Goal: Task Accomplishment & Management: Manage account settings

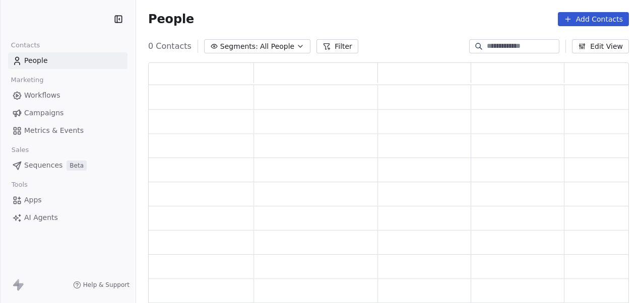
scroll to position [235, 473]
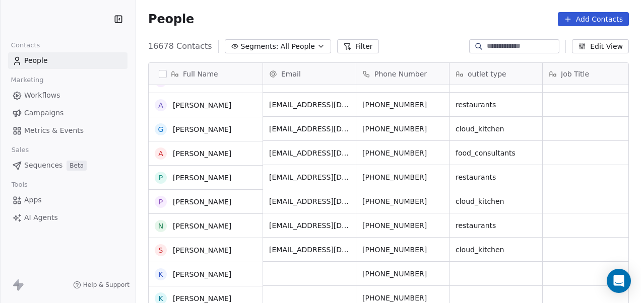
scroll to position [211, 0]
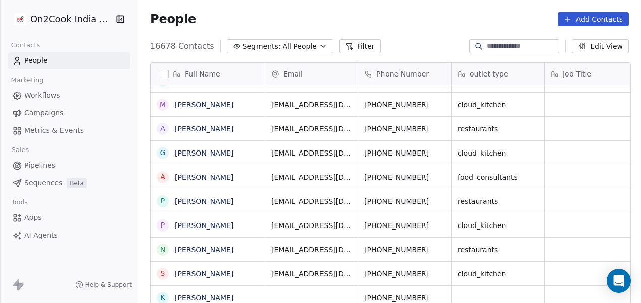
click at [350, 45] on button "Filter" at bounding box center [360, 46] width 42 height 14
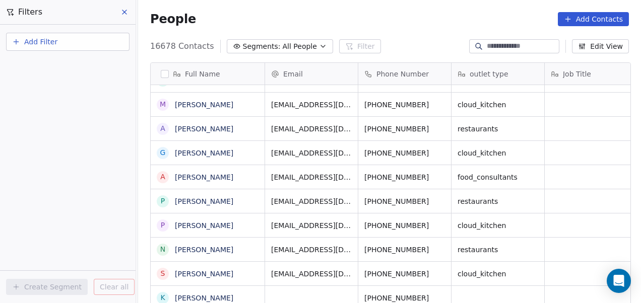
click at [66, 45] on button "Add Filter" at bounding box center [67, 42] width 123 height 18
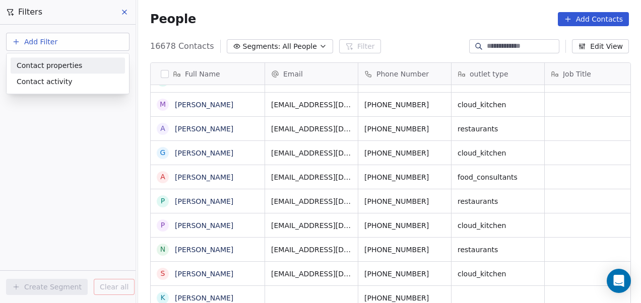
click at [71, 65] on span "Contact properties" at bounding box center [50, 65] width 66 height 11
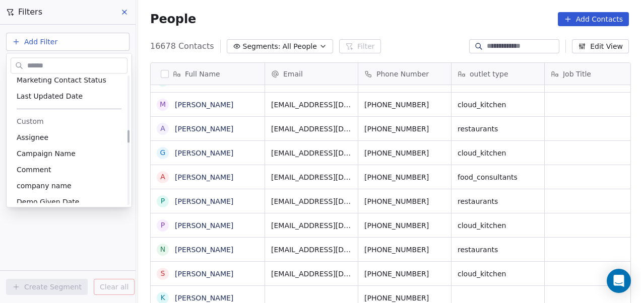
scroll to position [536, 0]
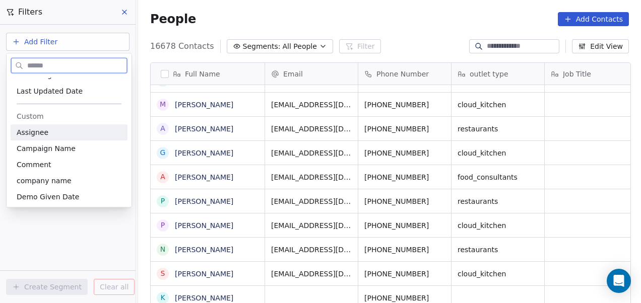
click at [47, 133] on div "Assignee" at bounding box center [69, 132] width 105 height 10
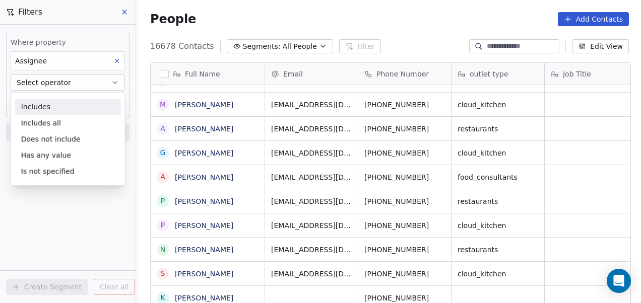
click at [66, 100] on div "Includes" at bounding box center [68, 107] width 106 height 16
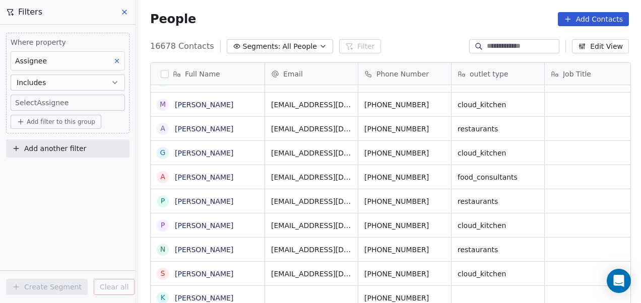
click at [65, 100] on body "On2Cook India Pvt. Ltd. Contacts People Marketing Workflows Campaigns Metrics &…" at bounding box center [320, 151] width 641 height 303
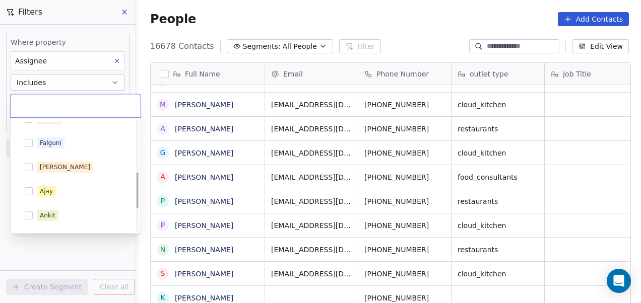
scroll to position [160, 0]
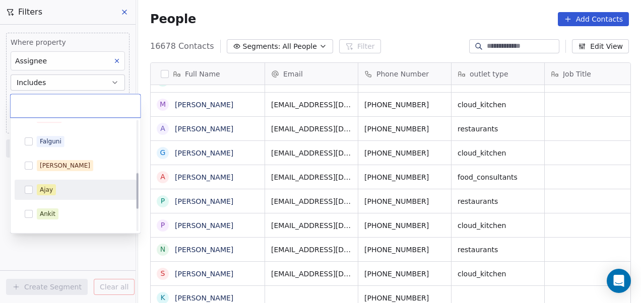
click at [48, 189] on div "Ajay" at bounding box center [46, 189] width 13 height 9
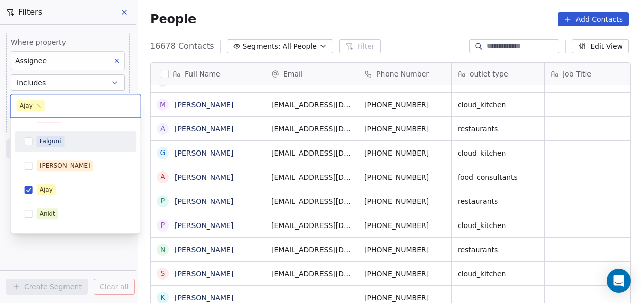
click at [73, 142] on div "Falguni" at bounding box center [82, 141] width 90 height 11
click at [67, 245] on html "On2Cook India Pvt. Ltd. Contacts People Marketing Workflows Campaigns Metrics &…" at bounding box center [320, 151] width 641 height 303
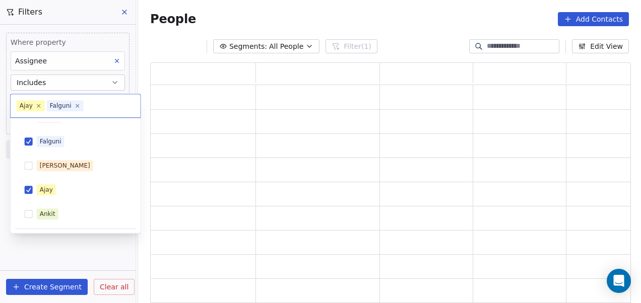
scroll to position [235, 473]
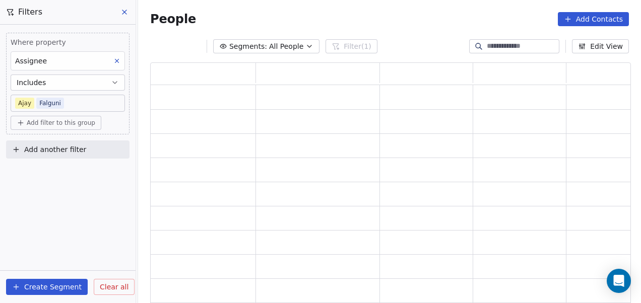
click at [62, 121] on span "Add filter to this group" at bounding box center [61, 123] width 69 height 8
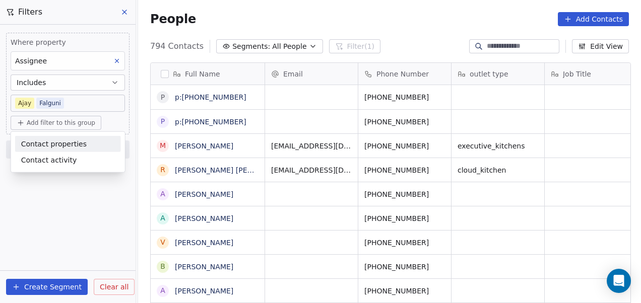
scroll to position [259, 497]
click at [58, 140] on span "Contact properties" at bounding box center [54, 144] width 66 height 11
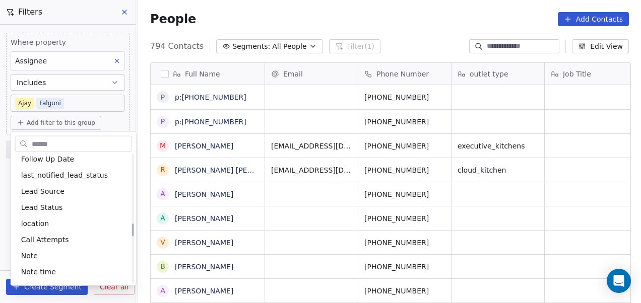
scroll to position [684, 0]
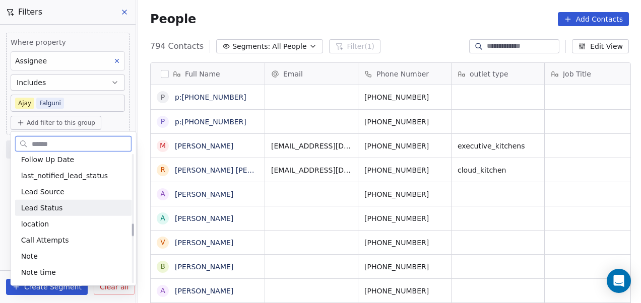
click at [54, 210] on span "Lead Status" at bounding box center [42, 208] width 42 height 10
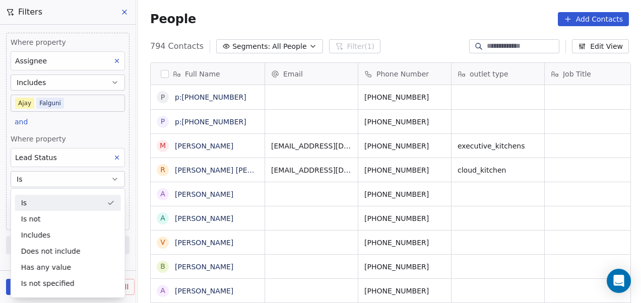
click at [49, 199] on div "Is" at bounding box center [68, 203] width 106 height 16
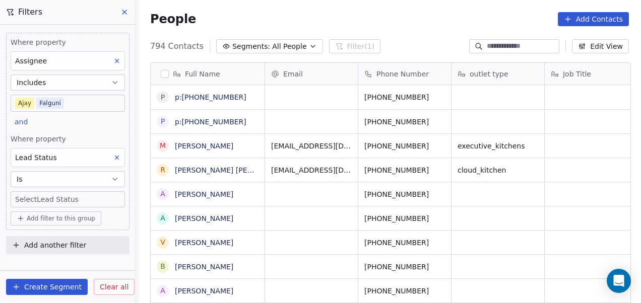
click at [49, 199] on body "On2Cook India Pvt. Ltd. Contacts People Marketing Workflows Campaigns Metrics &…" at bounding box center [320, 151] width 641 height 303
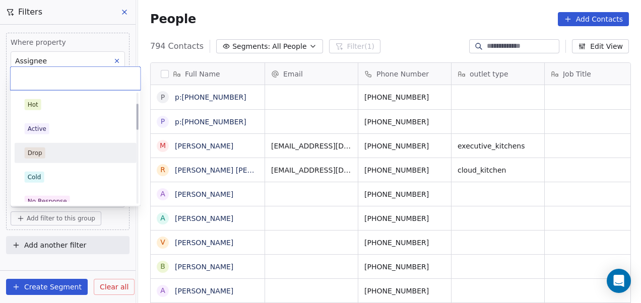
scroll to position [51, 0]
click at [68, 151] on div "No Response" at bounding box center [76, 150] width 102 height 11
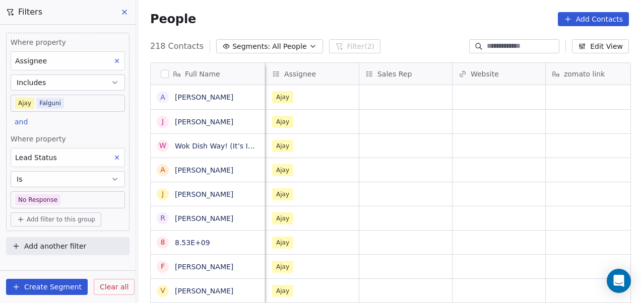
scroll to position [0, 1018]
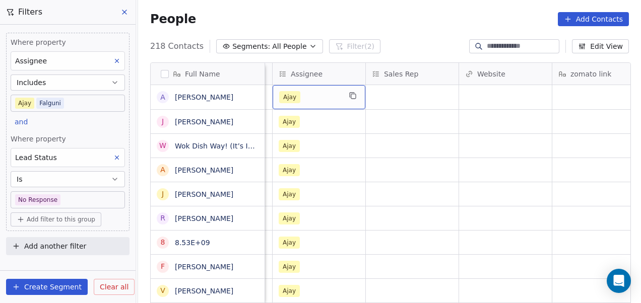
click at [292, 98] on span "Ajay" at bounding box center [289, 97] width 21 height 12
click at [312, 98] on div "Ajay" at bounding box center [309, 97] width 61 height 12
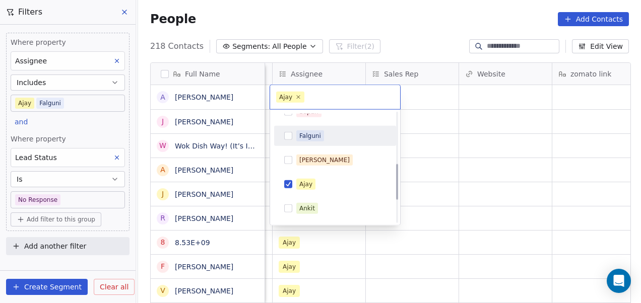
scroll to position [157, 0]
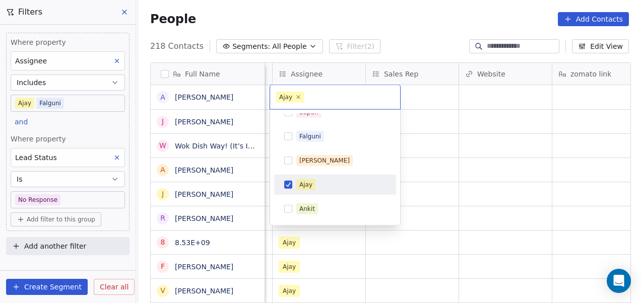
click at [319, 184] on div "Ajay" at bounding box center [341, 184] width 90 height 11
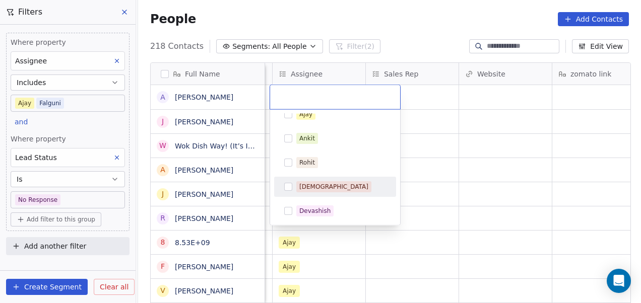
click at [341, 185] on div "[DEMOGRAPHIC_DATA]" at bounding box center [341, 186] width 90 height 11
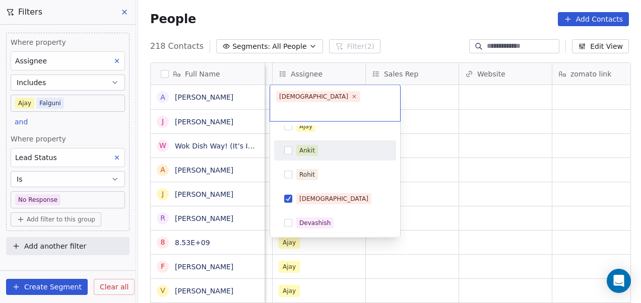
click at [429, 135] on html "On2Cook India Pvt. Ltd. Contacts People Marketing Workflows Campaigns Metrics &…" at bounding box center [320, 151] width 641 height 303
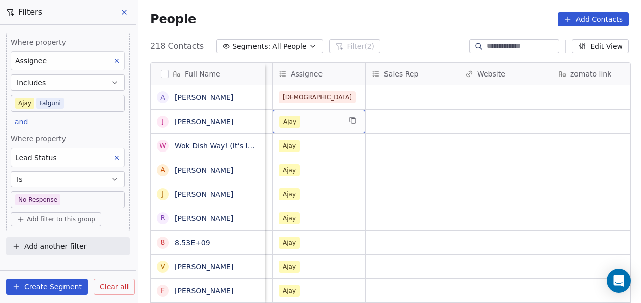
click at [322, 125] on div "Ajay" at bounding box center [309, 122] width 61 height 12
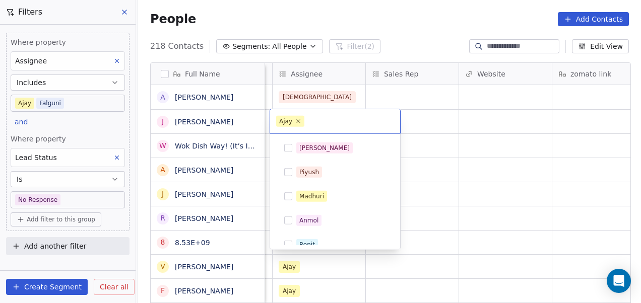
scroll to position [131, 0]
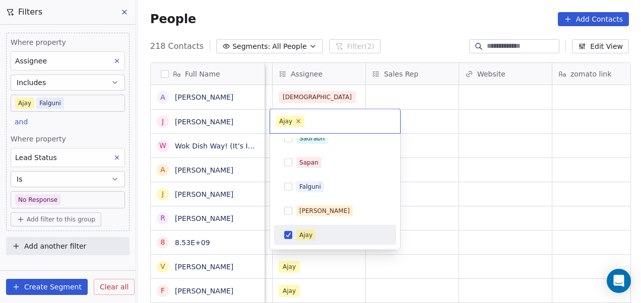
click at [297, 120] on icon at bounding box center [298, 121] width 7 height 7
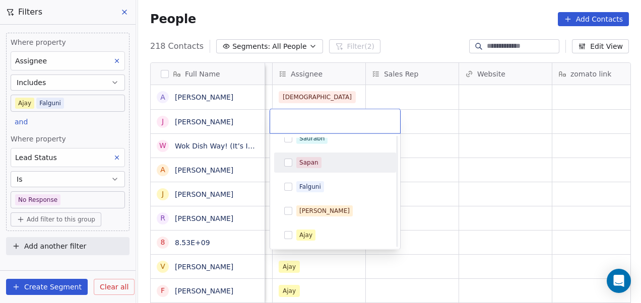
scroll to position [227, 0]
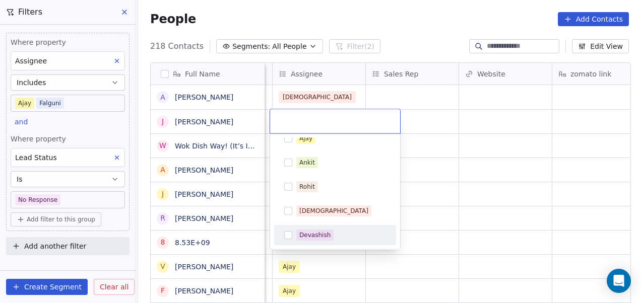
click at [337, 240] on div "Devashish" at bounding box center [341, 235] width 90 height 11
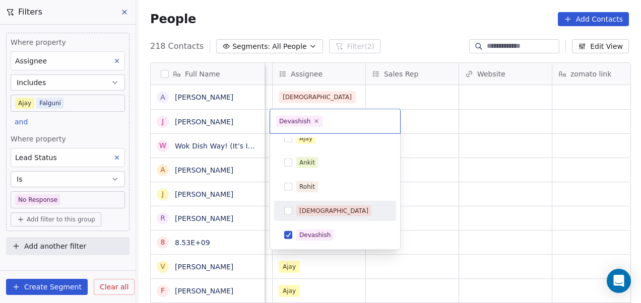
click at [444, 157] on html "On2Cook India Pvt. Ltd. Contacts People Marketing Workflows Campaigns Metrics &…" at bounding box center [320, 151] width 641 height 303
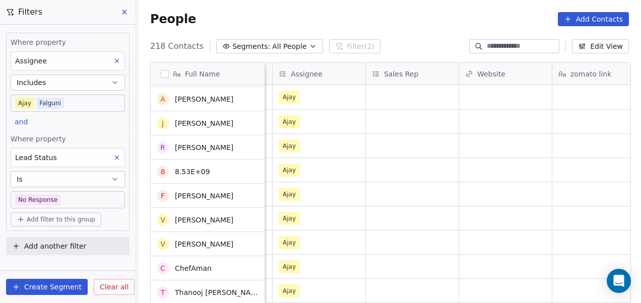
scroll to position [0, 0]
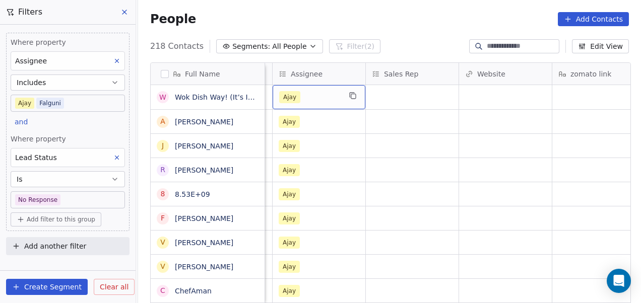
click at [325, 91] on div "Ajay" at bounding box center [319, 97] width 93 height 24
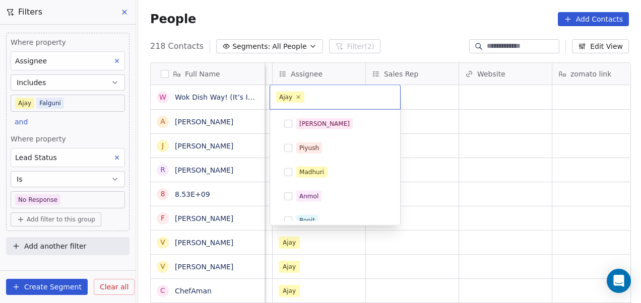
scroll to position [131, 0]
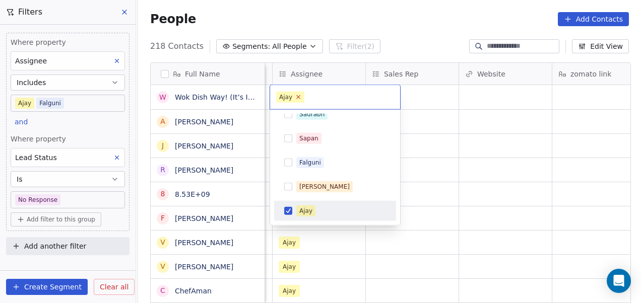
click at [295, 98] on icon at bounding box center [298, 97] width 7 height 7
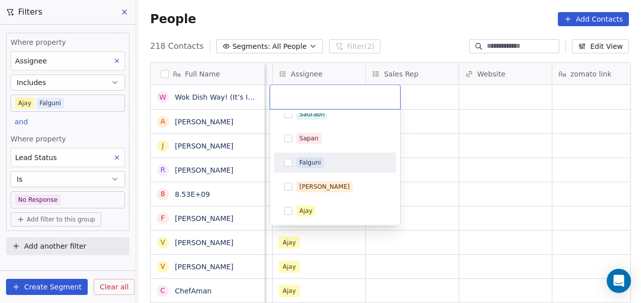
scroll to position [227, 0]
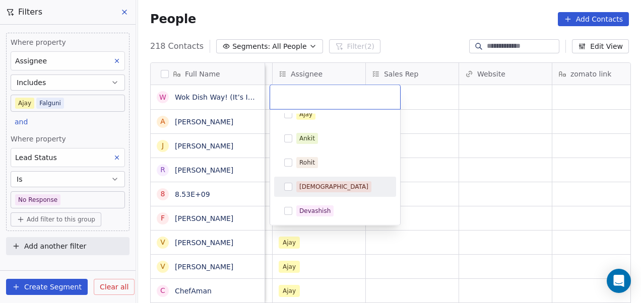
click at [324, 186] on div "[DEMOGRAPHIC_DATA]" at bounding box center [341, 186] width 90 height 11
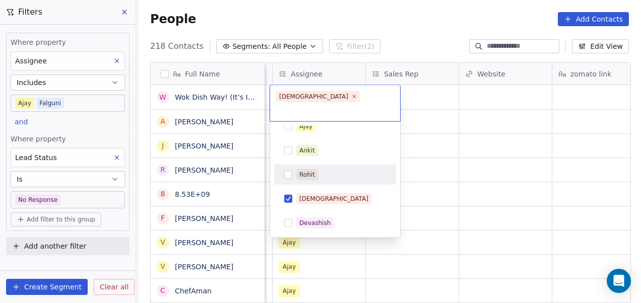
click at [424, 153] on html "On2Cook India Pvt. Ltd. Contacts People Marketing Workflows Campaigns Metrics &…" at bounding box center [320, 151] width 641 height 303
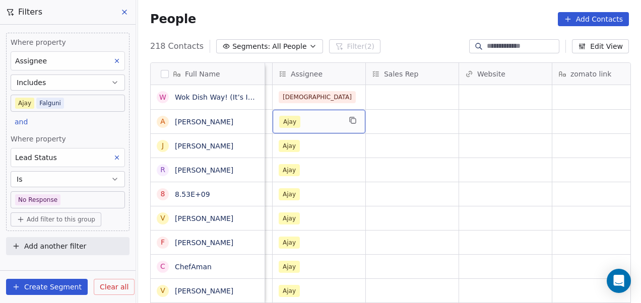
click at [316, 122] on div "Ajay" at bounding box center [309, 122] width 61 height 12
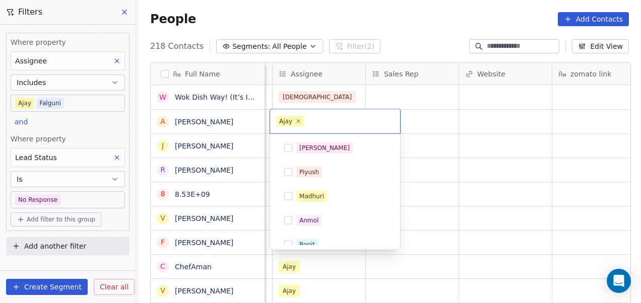
scroll to position [131, 0]
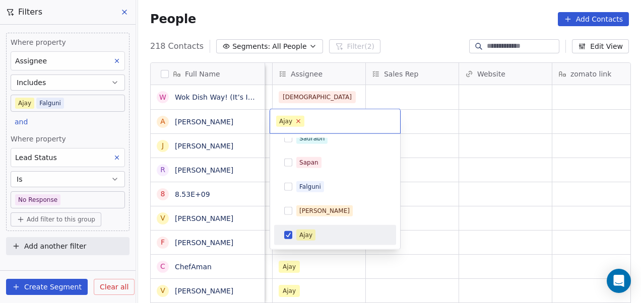
click at [297, 121] on icon at bounding box center [299, 121] width 4 height 4
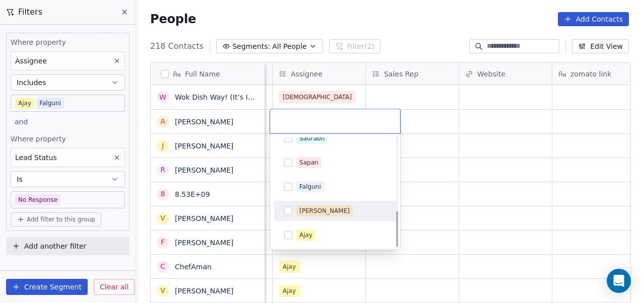
scroll to position [227, 0]
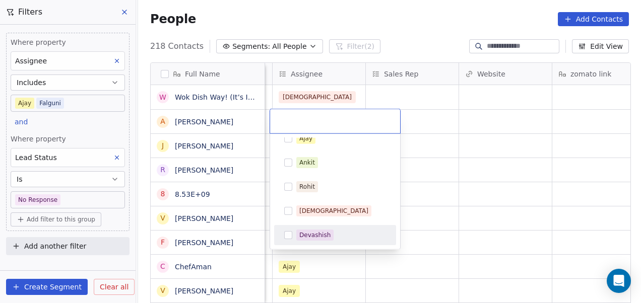
click at [331, 232] on div "Devashish" at bounding box center [341, 235] width 90 height 11
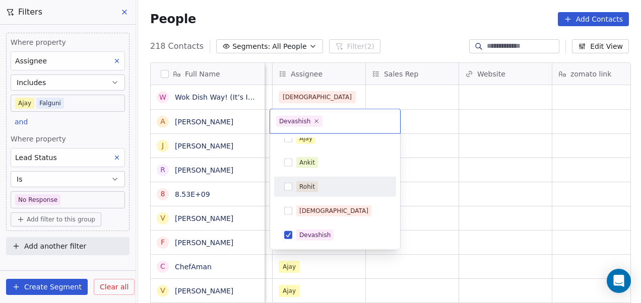
click at [451, 121] on html "On2Cook India Pvt. Ltd. Contacts People Marketing Workflows Campaigns Metrics &…" at bounding box center [320, 151] width 641 height 303
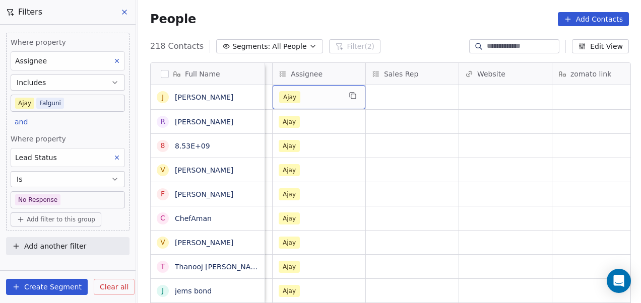
click at [312, 94] on div "Ajay" at bounding box center [309, 97] width 61 height 12
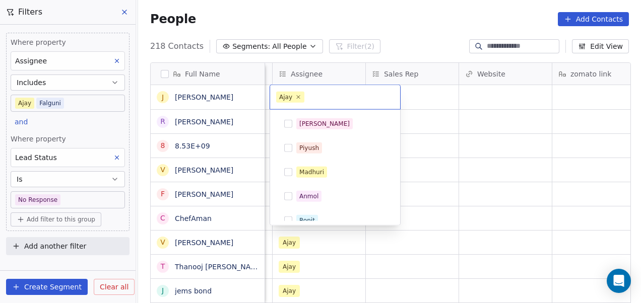
scroll to position [131, 0]
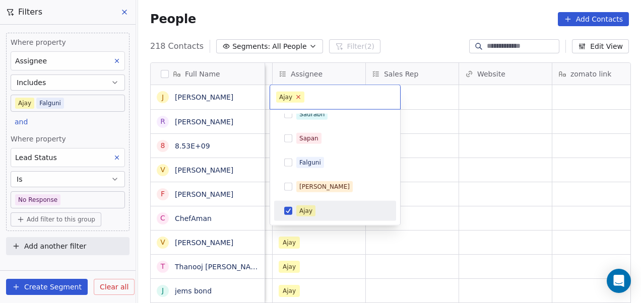
click at [298, 97] on icon at bounding box center [299, 97] width 4 height 4
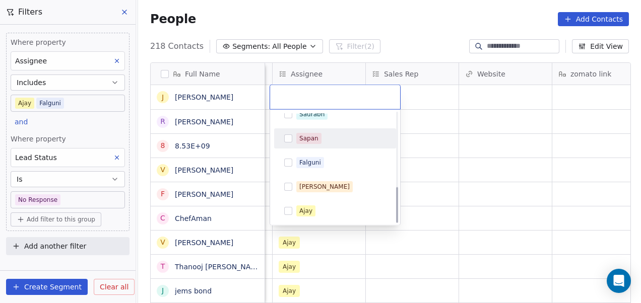
scroll to position [227, 0]
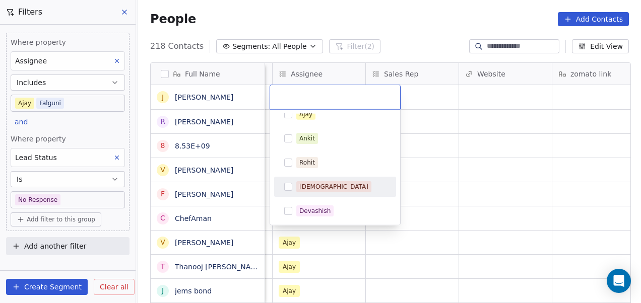
click at [317, 185] on div "[DEMOGRAPHIC_DATA]" at bounding box center [333, 186] width 69 height 9
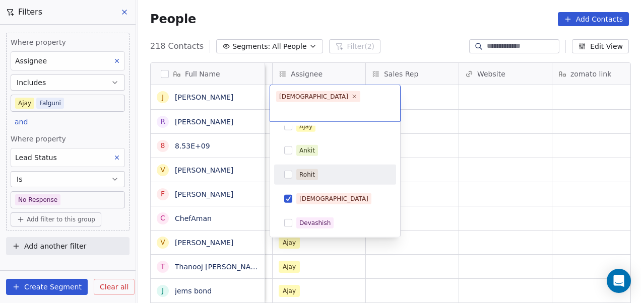
click at [443, 143] on html "On2Cook India Pvt. Ltd. Contacts People Marketing Workflows Campaigns Metrics &…" at bounding box center [320, 151] width 641 height 303
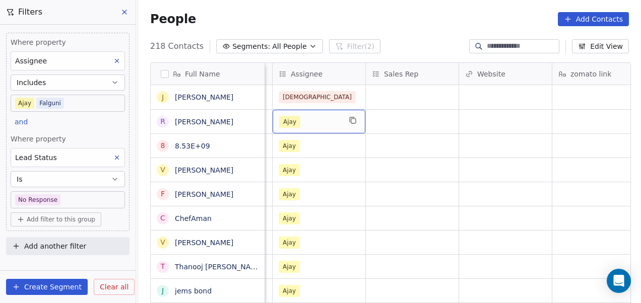
click at [333, 126] on div "Ajay" at bounding box center [309, 122] width 61 height 12
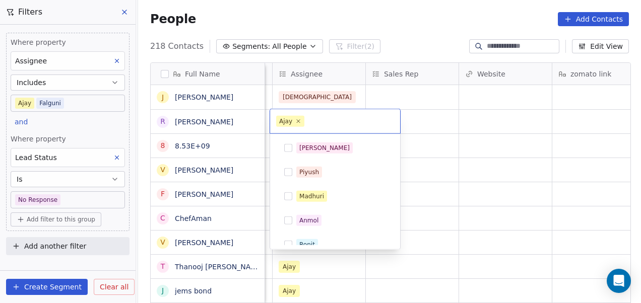
scroll to position [131, 0]
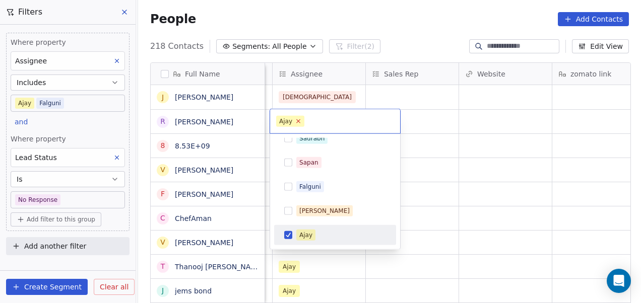
click at [297, 122] on icon at bounding box center [298, 121] width 7 height 7
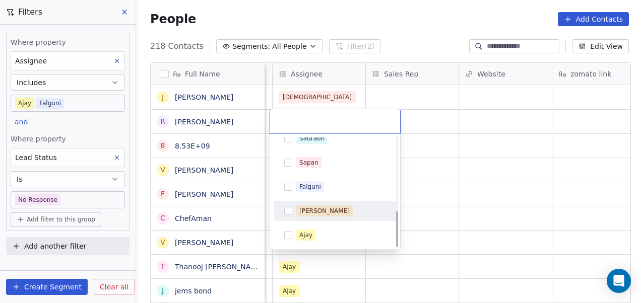
scroll to position [227, 0]
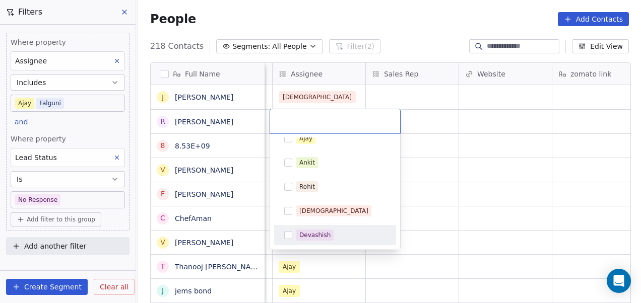
click at [321, 235] on div "Devashish" at bounding box center [314, 235] width 31 height 9
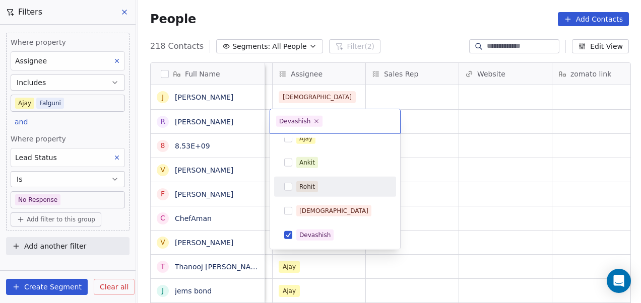
click at [433, 152] on html "On2Cook India Pvt. Ltd. Contacts People Marketing Workflows Campaigns Metrics &…" at bounding box center [320, 151] width 641 height 303
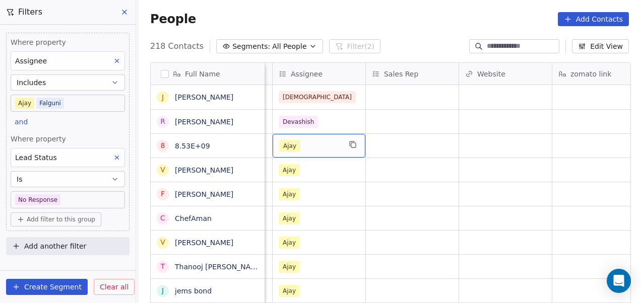
click at [333, 143] on div "Ajay" at bounding box center [309, 146] width 61 height 12
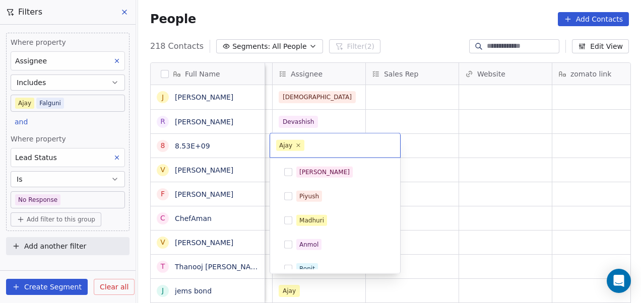
scroll to position [131, 0]
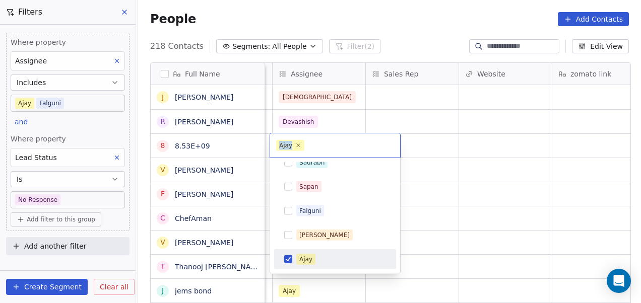
click at [299, 144] on icon at bounding box center [298, 146] width 6 height 6
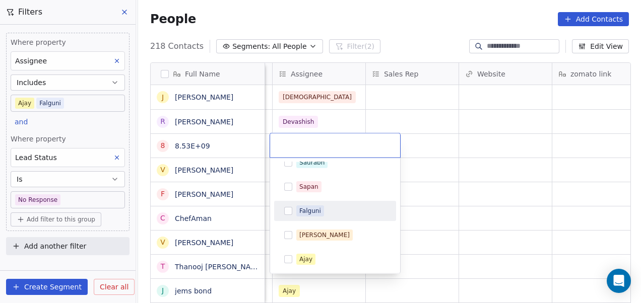
scroll to position [227, 0]
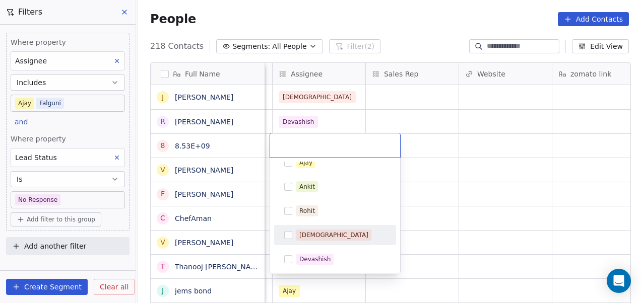
click at [317, 231] on div "[DEMOGRAPHIC_DATA]" at bounding box center [333, 235] width 69 height 9
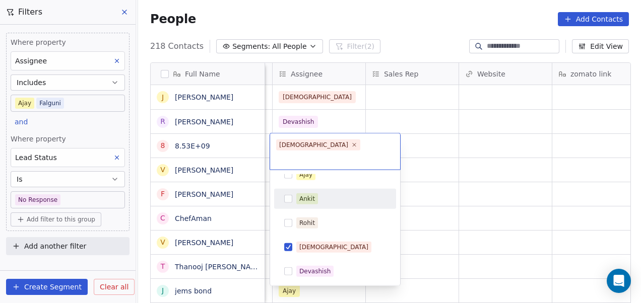
click at [457, 129] on html "On2Cook India Pvt. Ltd. Contacts People Marketing Workflows Campaigns Metrics &…" at bounding box center [320, 151] width 641 height 303
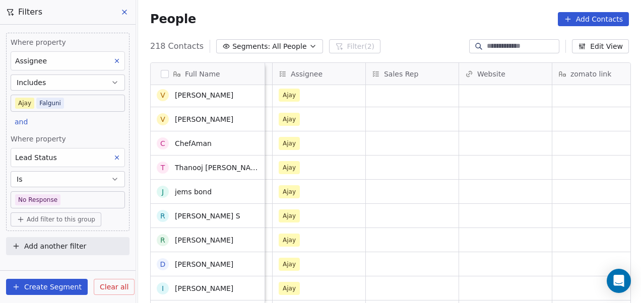
scroll to position [0, 0]
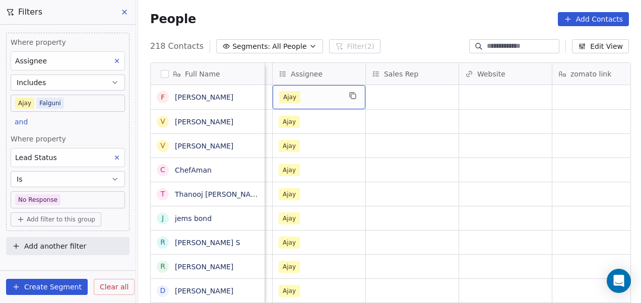
click at [311, 102] on div "Ajay" at bounding box center [309, 97] width 61 height 12
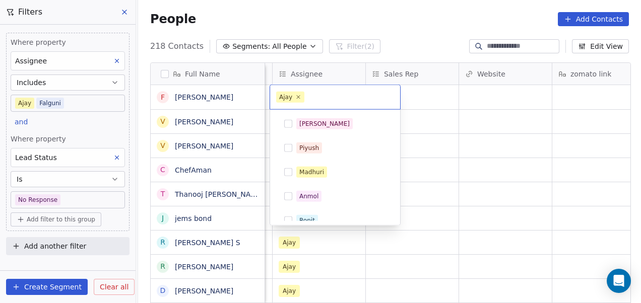
scroll to position [131, 0]
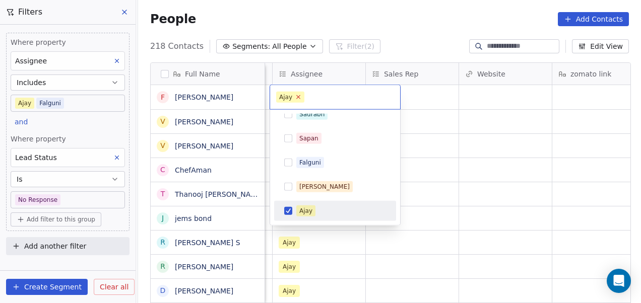
click at [297, 95] on icon at bounding box center [298, 97] width 7 height 7
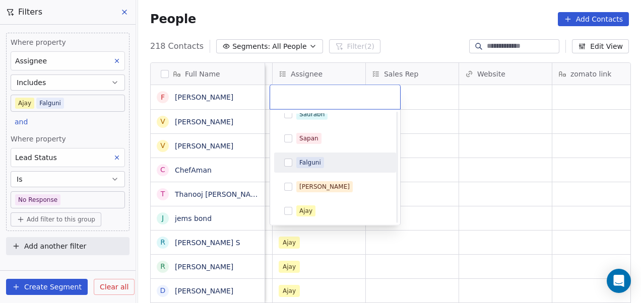
scroll to position [227, 0]
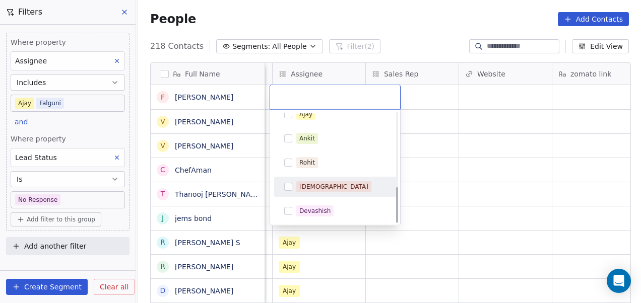
click at [321, 188] on span "[DEMOGRAPHIC_DATA]" at bounding box center [333, 186] width 75 height 11
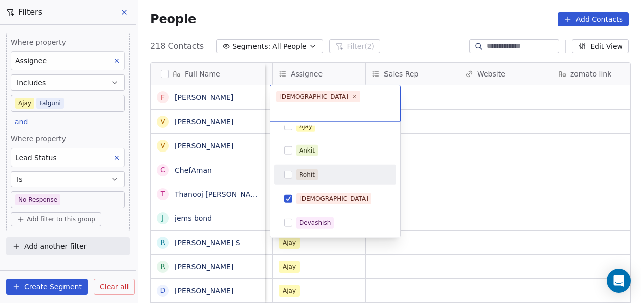
click at [481, 143] on html "On2Cook India Pvt. Ltd. Contacts People Marketing Workflows Campaigns Metrics &…" at bounding box center [320, 151] width 641 height 303
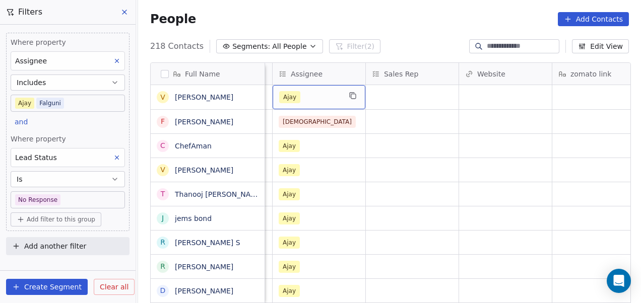
click at [315, 102] on div "Ajay" at bounding box center [309, 97] width 61 height 12
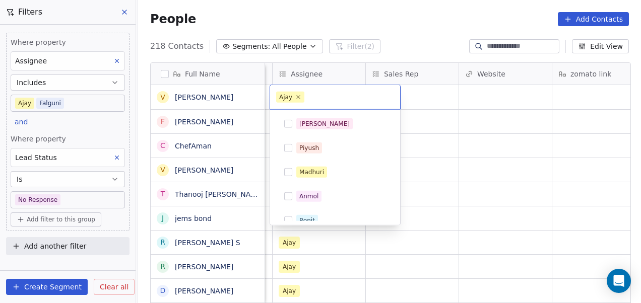
scroll to position [131, 0]
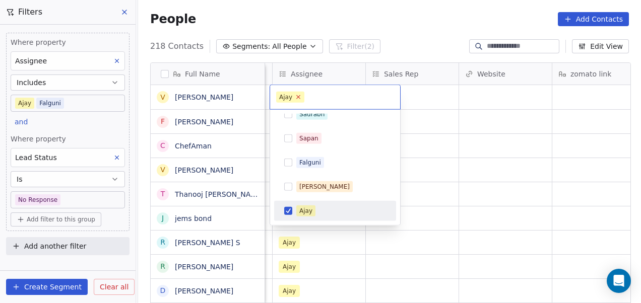
click at [299, 99] on icon at bounding box center [298, 97] width 7 height 7
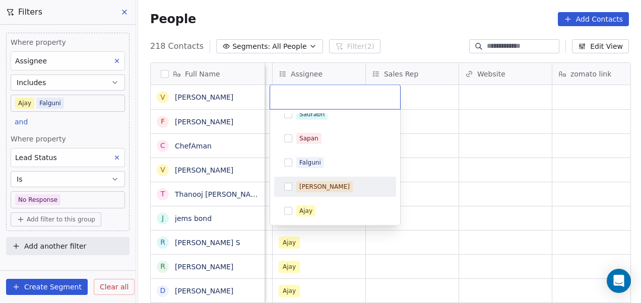
scroll to position [227, 0]
click at [330, 184] on div "[DEMOGRAPHIC_DATA]" at bounding box center [341, 186] width 90 height 11
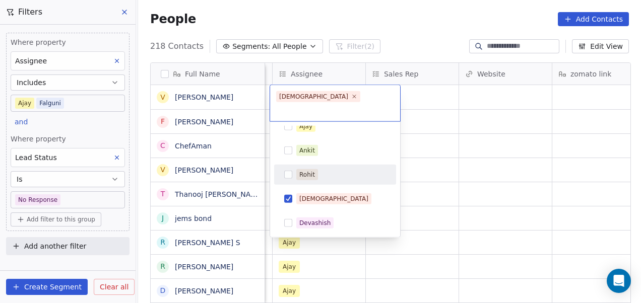
click at [481, 125] on html "On2Cook India Pvt. Ltd. Contacts People Marketing Workflows Campaigns Metrics &…" at bounding box center [320, 151] width 641 height 303
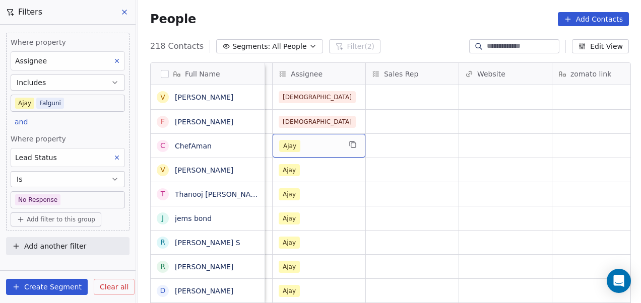
click at [325, 147] on div "Ajay" at bounding box center [309, 146] width 61 height 12
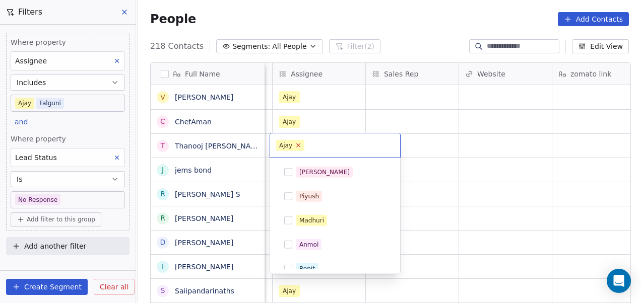
scroll to position [131, 0]
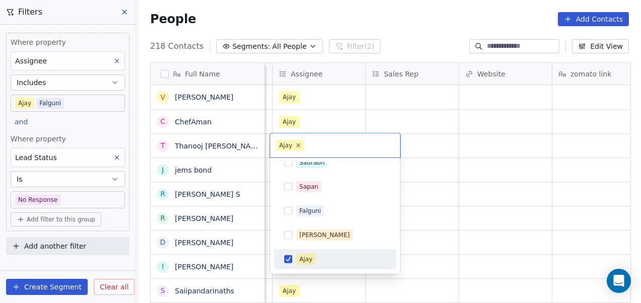
click at [299, 146] on icon at bounding box center [298, 145] width 7 height 7
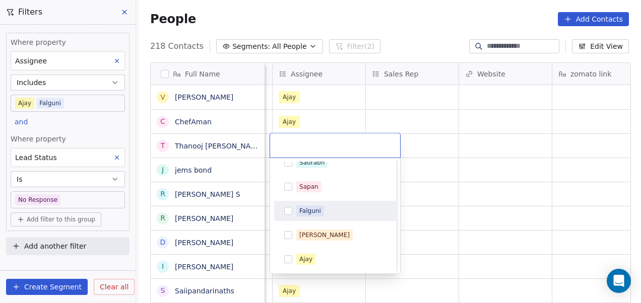
scroll to position [227, 0]
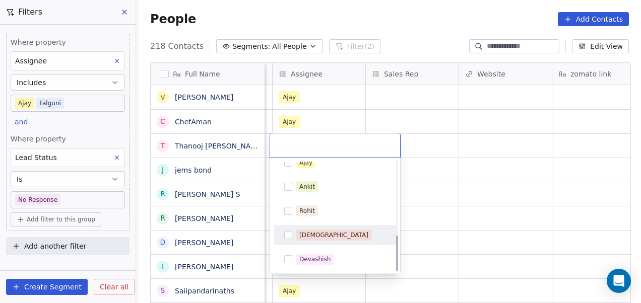
click at [324, 230] on div "[DEMOGRAPHIC_DATA]" at bounding box center [341, 235] width 90 height 11
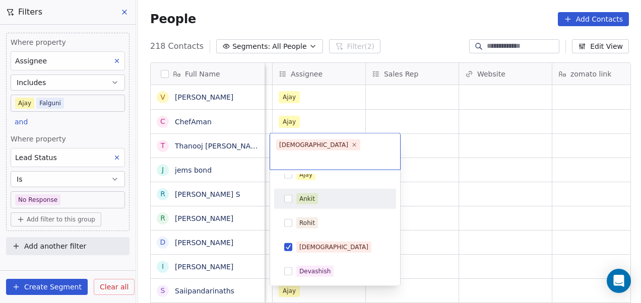
click at [439, 127] on html "On2Cook India Pvt. Ltd. Contacts People Marketing Workflows Campaigns Metrics &…" at bounding box center [320, 151] width 641 height 303
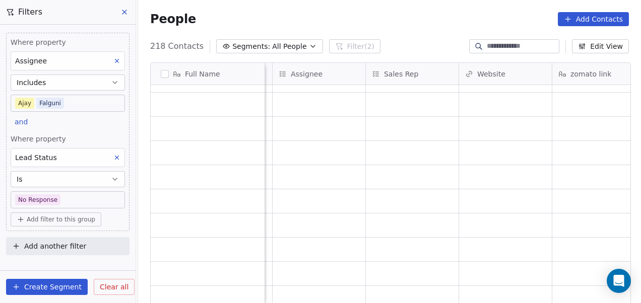
scroll to position [0, 0]
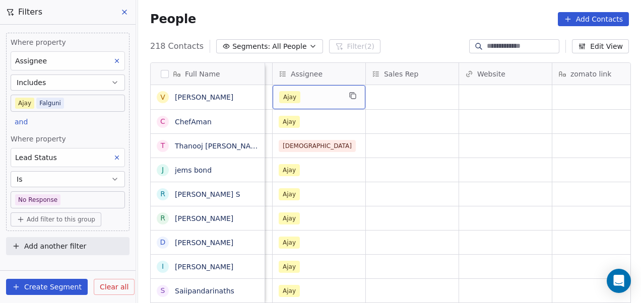
click at [312, 95] on div "Ajay" at bounding box center [309, 97] width 61 height 12
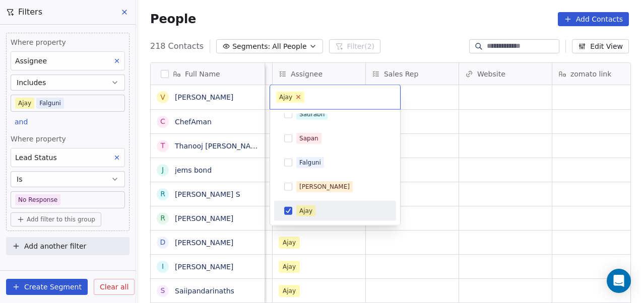
click at [297, 96] on icon at bounding box center [299, 97] width 4 height 4
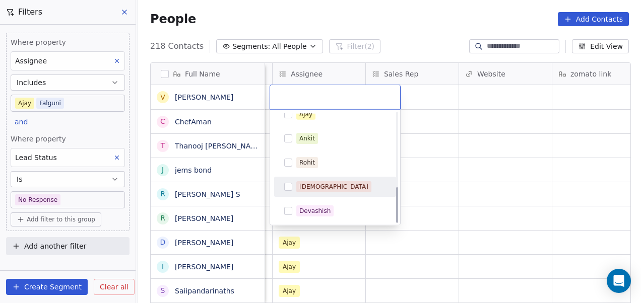
click at [321, 189] on span "[DEMOGRAPHIC_DATA]" at bounding box center [333, 186] width 75 height 11
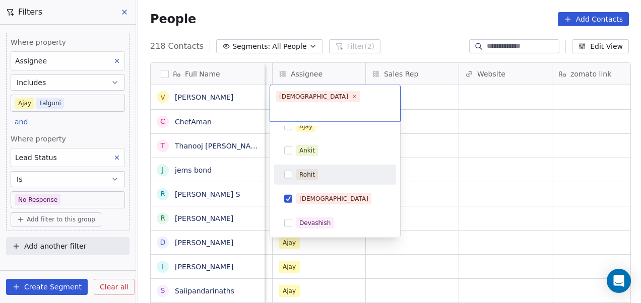
click at [416, 149] on html "On2Cook India Pvt. Ltd. Contacts People Marketing Workflows Campaigns Metrics &…" at bounding box center [320, 151] width 641 height 303
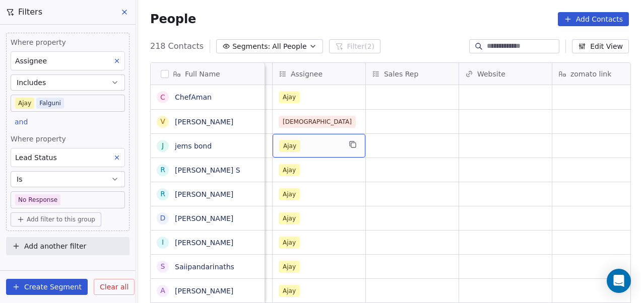
click at [323, 145] on div "Ajay" at bounding box center [309, 146] width 61 height 12
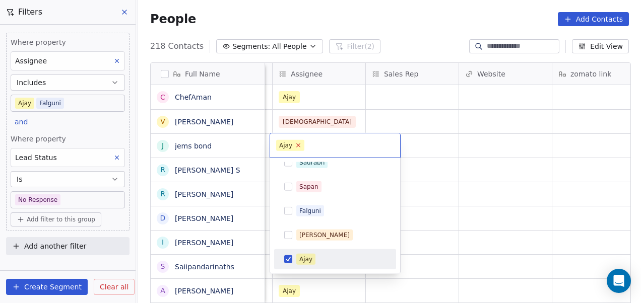
click at [298, 144] on icon at bounding box center [298, 145] width 7 height 7
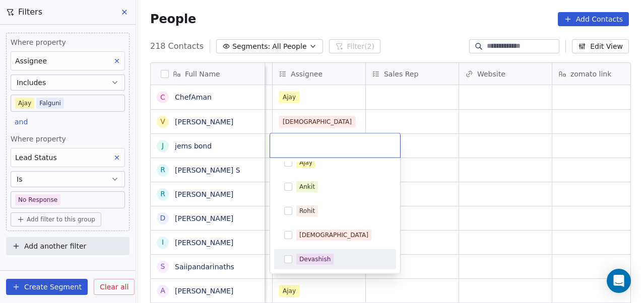
click at [326, 261] on div "Devashish" at bounding box center [314, 259] width 31 height 9
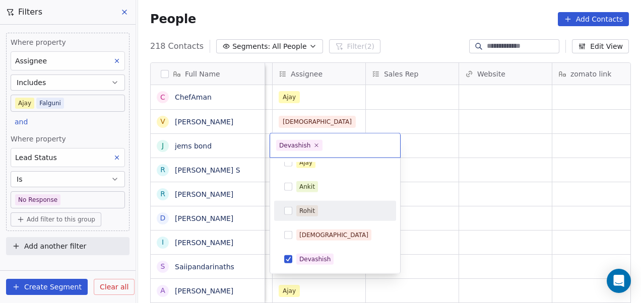
click at [433, 178] on html "On2Cook India Pvt. Ltd. Contacts People Marketing Workflows Campaigns Metrics &…" at bounding box center [320, 151] width 641 height 303
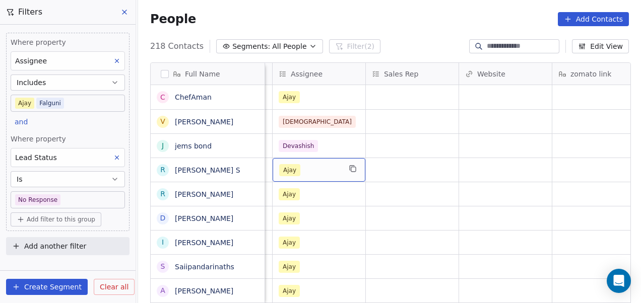
click at [311, 171] on div "Ajay" at bounding box center [309, 170] width 61 height 12
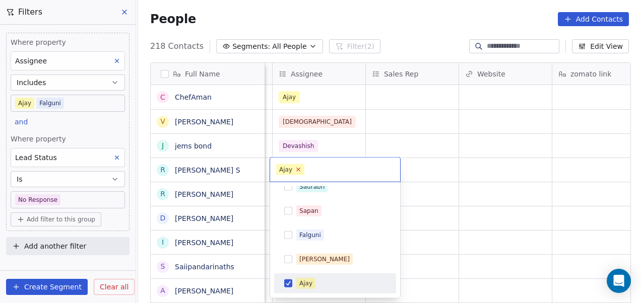
click at [299, 171] on icon at bounding box center [298, 169] width 7 height 7
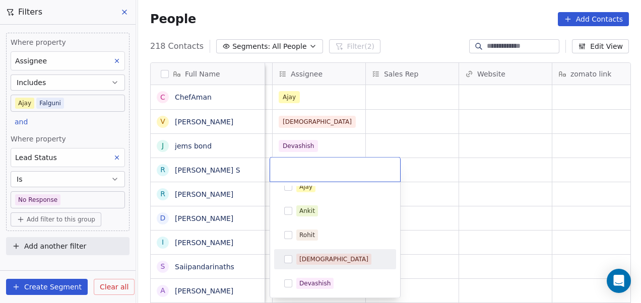
click at [333, 258] on div "[DEMOGRAPHIC_DATA]" at bounding box center [341, 259] width 90 height 11
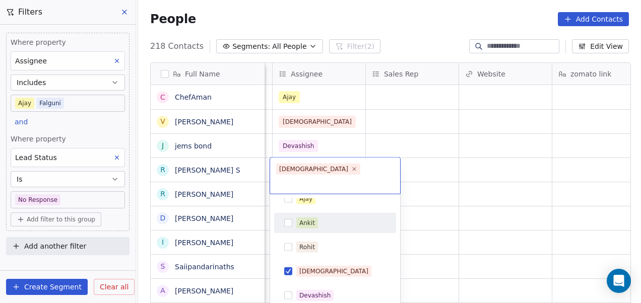
click at [420, 160] on html "On2Cook India Pvt. Ltd. Contacts People Marketing Workflows Campaigns Metrics &…" at bounding box center [320, 151] width 641 height 303
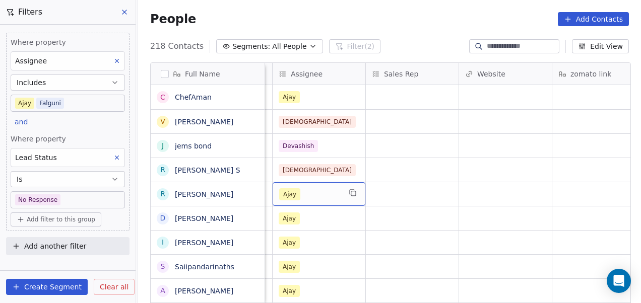
click at [329, 190] on div "Ajay" at bounding box center [309, 194] width 61 height 12
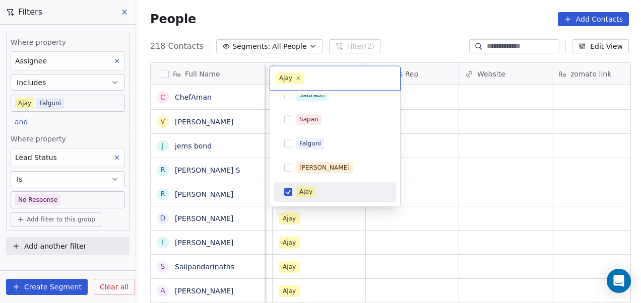
click at [305, 189] on div "Ajay" at bounding box center [305, 191] width 13 height 9
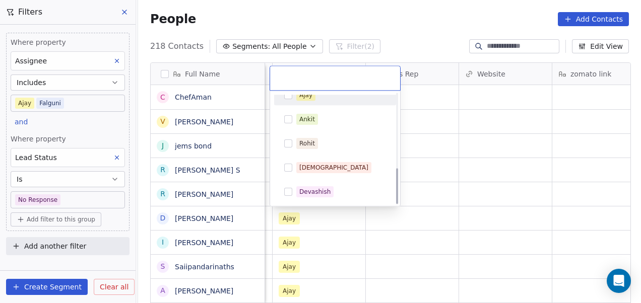
click at [305, 189] on div "Devashish" at bounding box center [314, 191] width 31 height 9
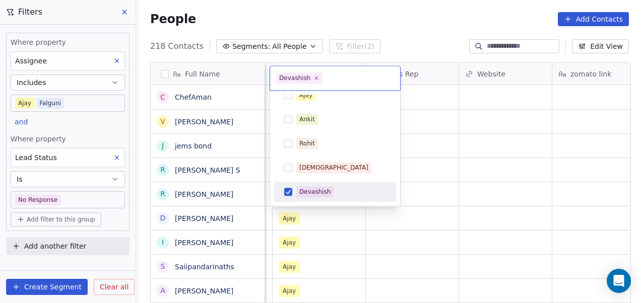
click at [441, 182] on html "On2Cook India Pvt. Ltd. Contacts People Marketing Workflows Campaigns Metrics &…" at bounding box center [320, 151] width 641 height 303
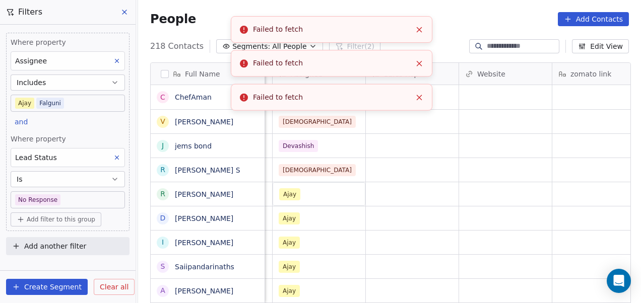
click at [417, 30] on icon "Close toast" at bounding box center [419, 29] width 9 height 9
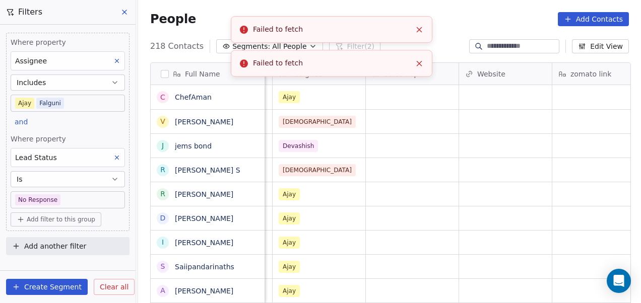
click at [418, 31] on icon "Close toast" at bounding box center [419, 29] width 9 height 9
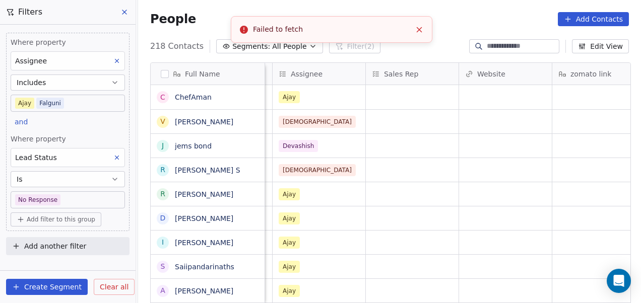
click at [418, 30] on line "Close toast" at bounding box center [419, 29] width 5 height 5
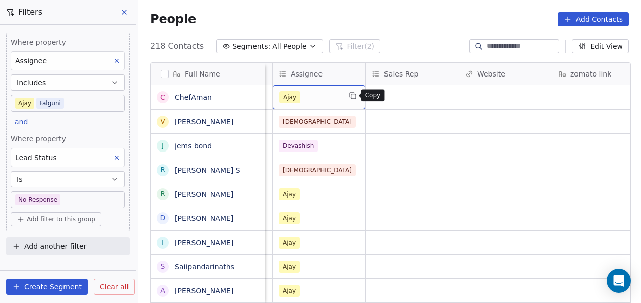
click at [356, 95] on button "grid" at bounding box center [353, 96] width 12 height 12
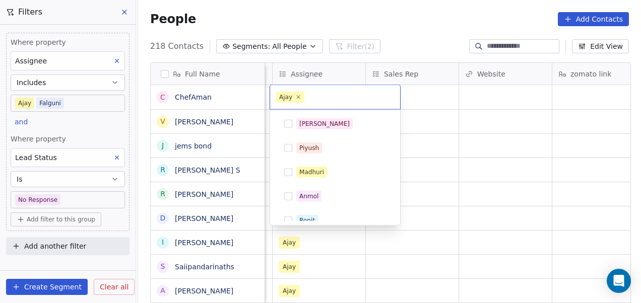
scroll to position [131, 0]
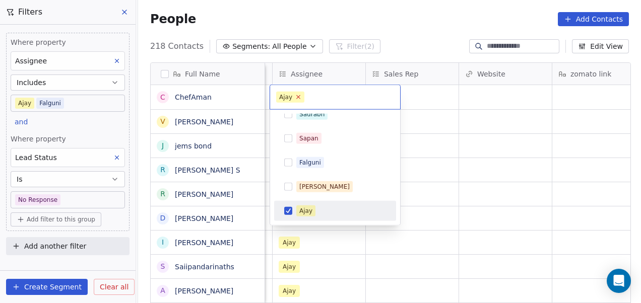
click at [297, 99] on icon at bounding box center [298, 97] width 7 height 7
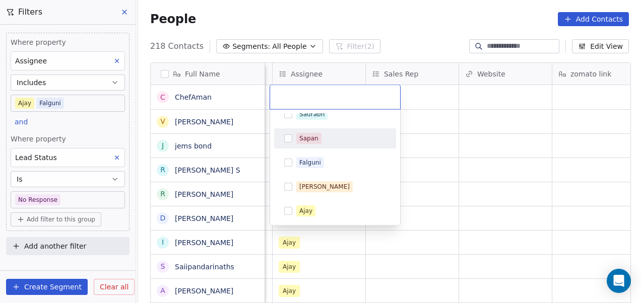
scroll to position [227, 0]
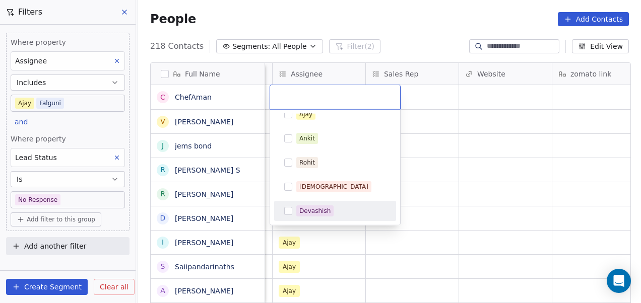
click at [326, 209] on div "Devashish" at bounding box center [314, 211] width 31 height 9
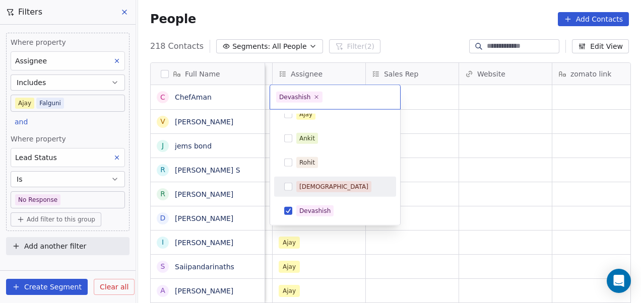
click at [474, 166] on html "On2Cook India Pvt. Ltd. Contacts People Marketing Workflows Campaigns Metrics &…" at bounding box center [320, 151] width 641 height 303
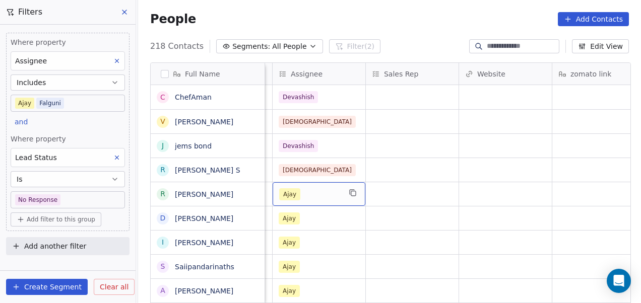
click at [311, 198] on div "Ajay" at bounding box center [309, 194] width 61 height 12
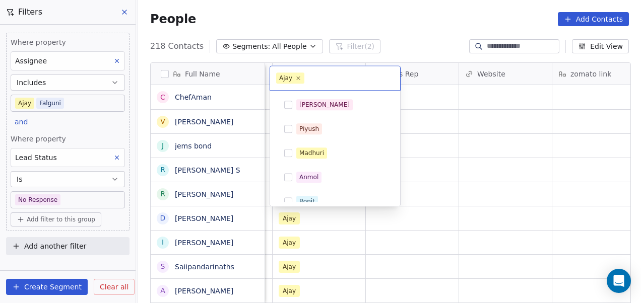
scroll to position [131, 0]
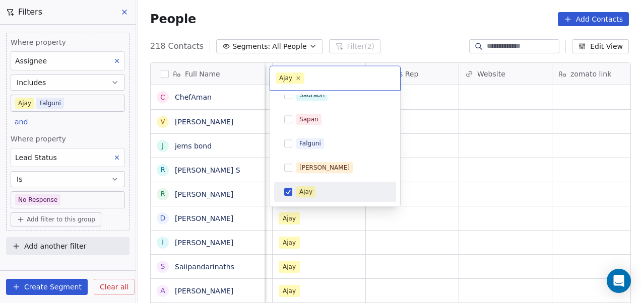
click at [308, 187] on div "Ajay" at bounding box center [305, 191] width 13 height 9
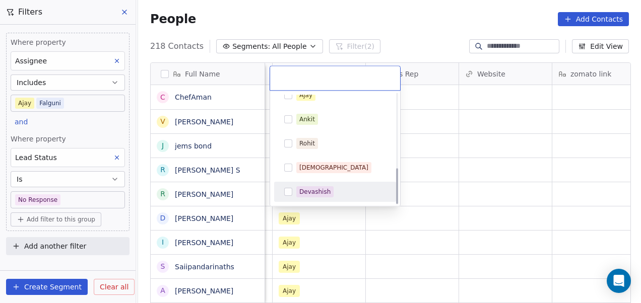
click at [307, 186] on span "Devashish" at bounding box center [314, 191] width 37 height 11
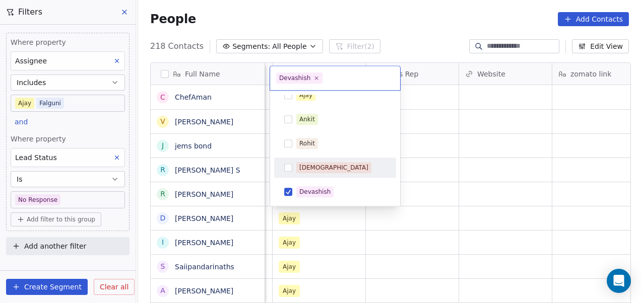
click at [447, 160] on html "On2Cook India Pvt. Ltd. Contacts People Marketing Workflows Campaigns Metrics &…" at bounding box center [320, 151] width 641 height 303
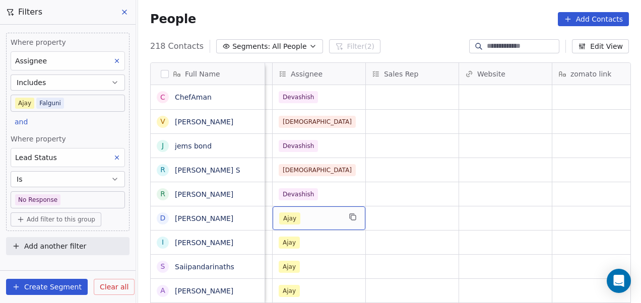
click at [314, 213] on div "Ajay" at bounding box center [309, 219] width 61 height 12
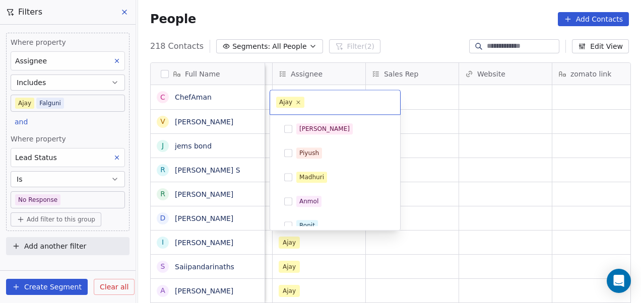
scroll to position [131, 0]
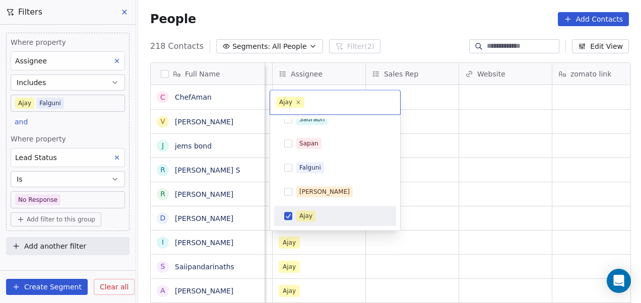
click at [306, 216] on div "Ajay" at bounding box center [305, 216] width 13 height 9
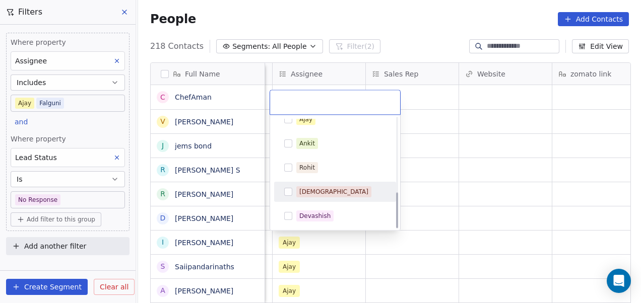
click at [310, 200] on div "[DEMOGRAPHIC_DATA]" at bounding box center [335, 192] width 122 height 20
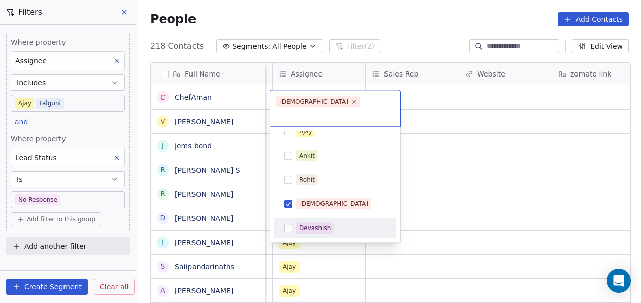
click at [449, 193] on html "On2Cook India Pvt. Ltd. Contacts People Marketing Workflows Campaigns Metrics &…" at bounding box center [320, 151] width 641 height 303
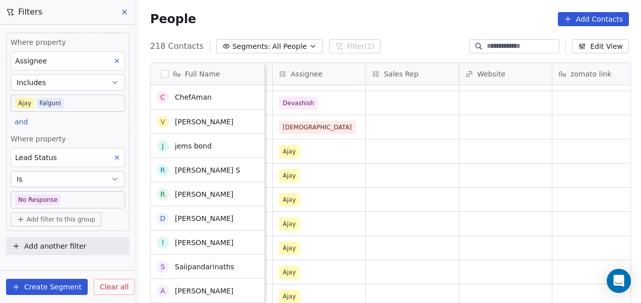
scroll to position [91, 0]
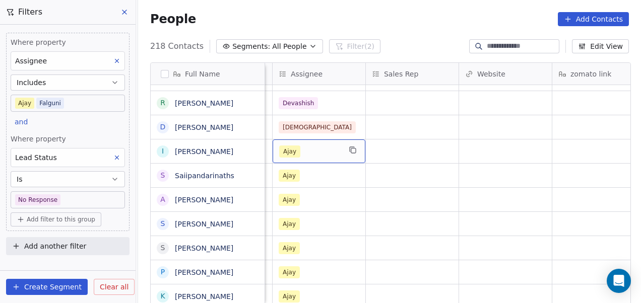
click at [323, 149] on div "Ajay" at bounding box center [309, 152] width 61 height 12
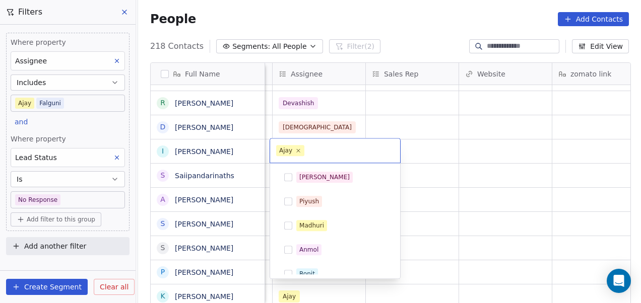
scroll to position [131, 0]
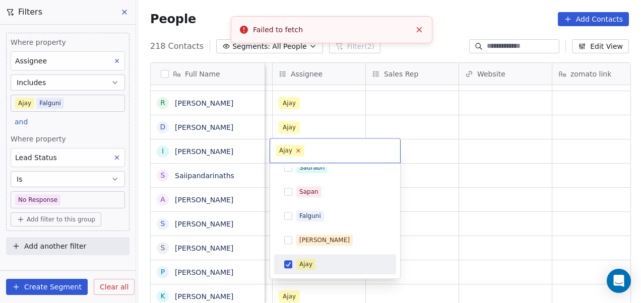
click at [298, 150] on icon at bounding box center [299, 151] width 4 height 4
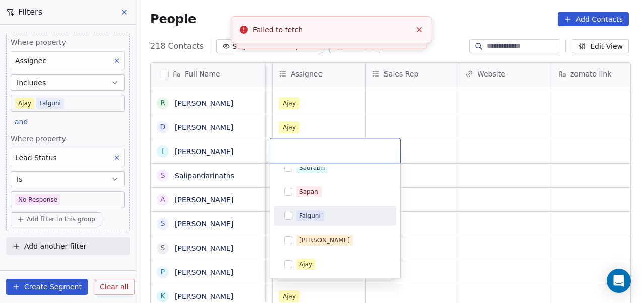
scroll to position [227, 0]
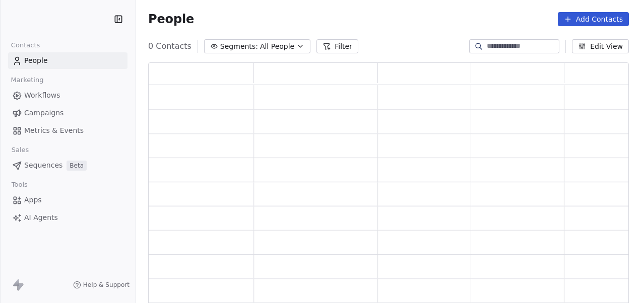
scroll to position [235, 473]
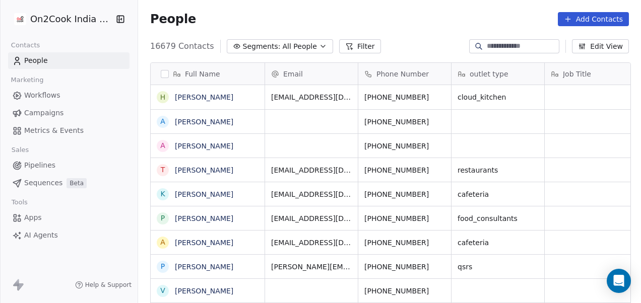
scroll to position [8, 8]
click at [345, 47] on button "Filter" at bounding box center [360, 46] width 42 height 14
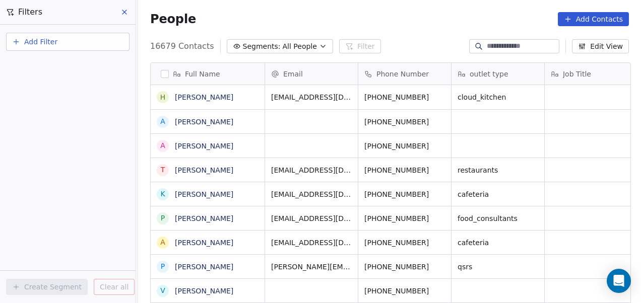
click at [94, 43] on button "Add Filter" at bounding box center [67, 42] width 123 height 18
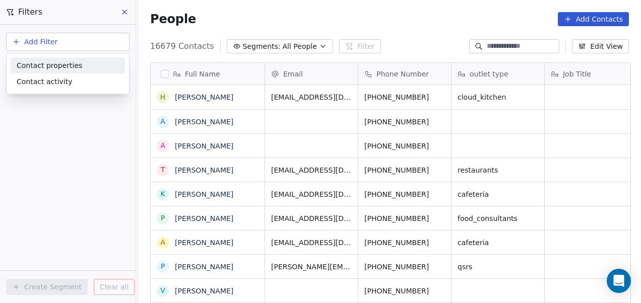
click at [85, 65] on div "Contact properties" at bounding box center [68, 65] width 102 height 11
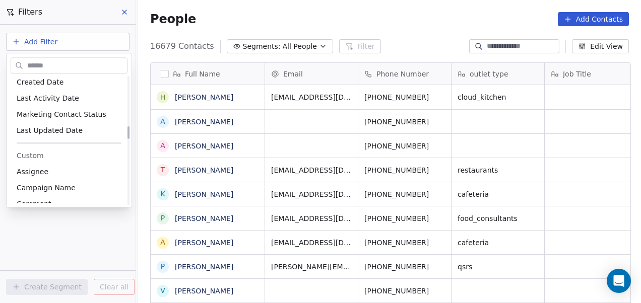
scroll to position [497, 0]
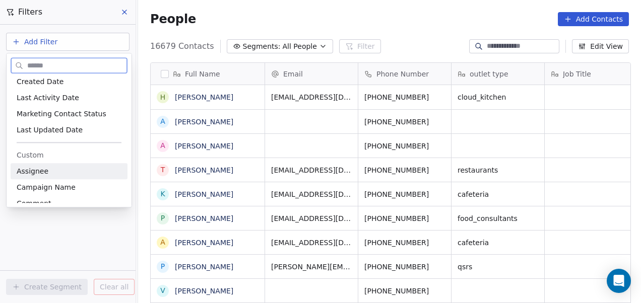
click at [44, 163] on div "Assignee" at bounding box center [69, 171] width 117 height 16
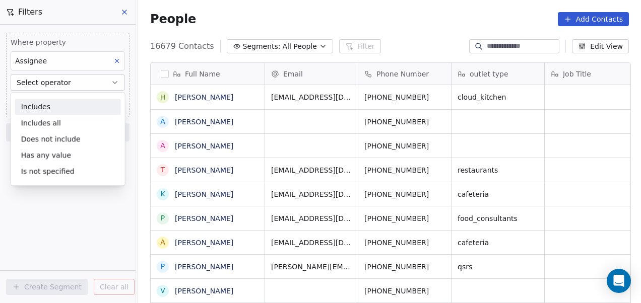
click at [59, 104] on div "Includes" at bounding box center [68, 107] width 106 height 16
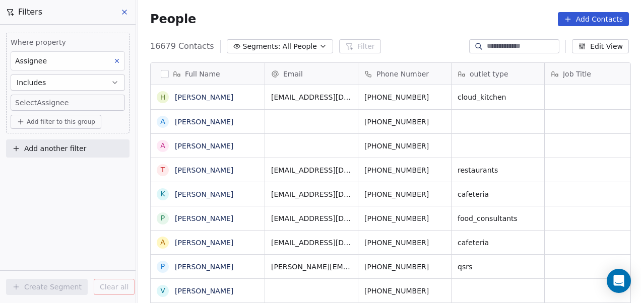
click at [59, 104] on body "On2Cook India Pvt. Ltd. Contacts People Marketing Workflows Campaigns Metrics &…" at bounding box center [320, 151] width 641 height 303
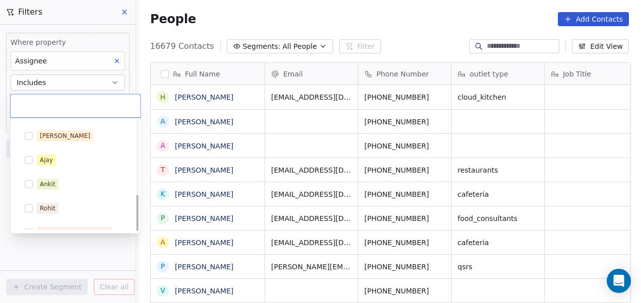
scroll to position [227, 0]
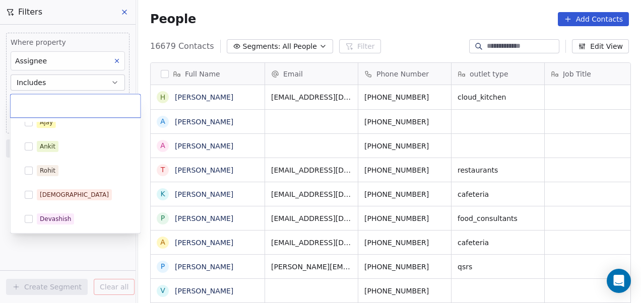
click at [67, 198] on div "[DEMOGRAPHIC_DATA]" at bounding box center [82, 194] width 90 height 11
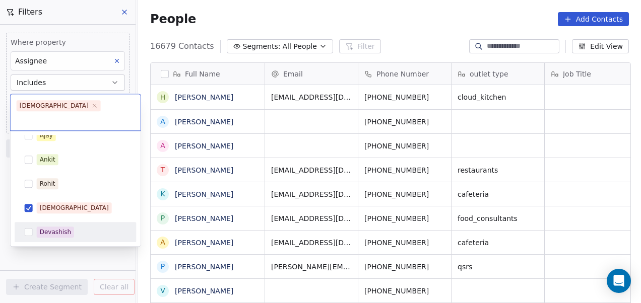
click at [46, 228] on div "Devashish" at bounding box center [55, 232] width 31 height 9
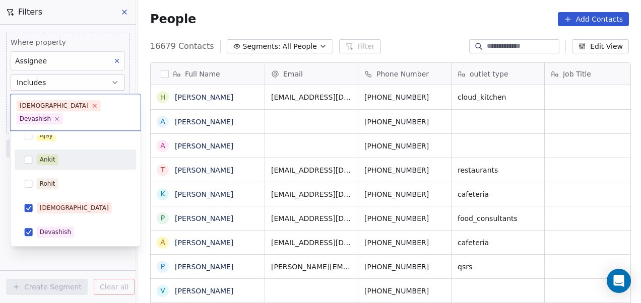
click at [93, 105] on icon at bounding box center [95, 106] width 4 height 4
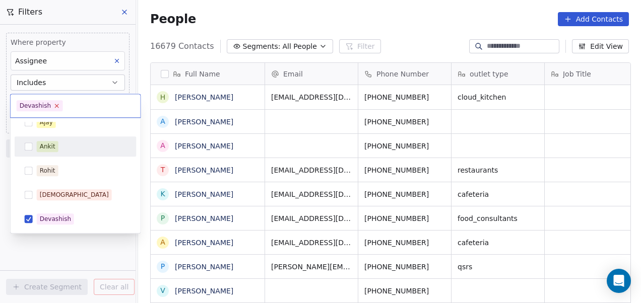
click at [55, 104] on icon at bounding box center [57, 106] width 4 height 4
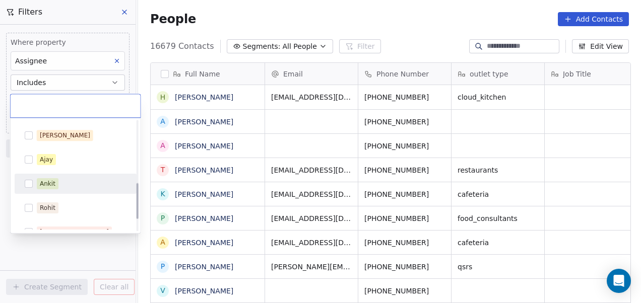
click at [56, 156] on div "Ajay" at bounding box center [82, 159] width 90 height 11
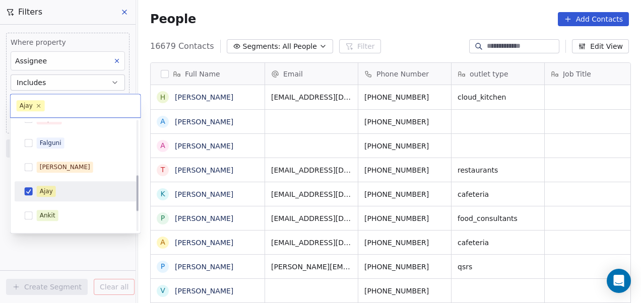
scroll to position [154, 0]
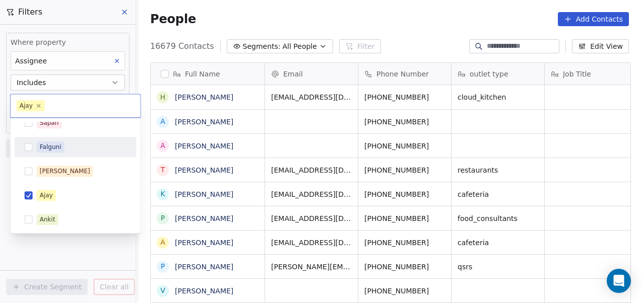
click at [58, 147] on div "Falguni" at bounding box center [51, 147] width 22 height 9
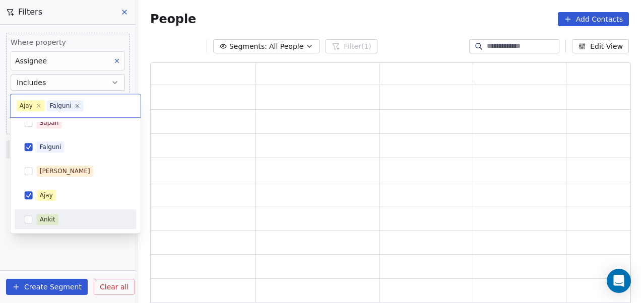
click at [64, 248] on html "On2Cook India Pvt. Ltd. Contacts People Marketing Workflows Campaigns Metrics &…" at bounding box center [320, 151] width 641 height 303
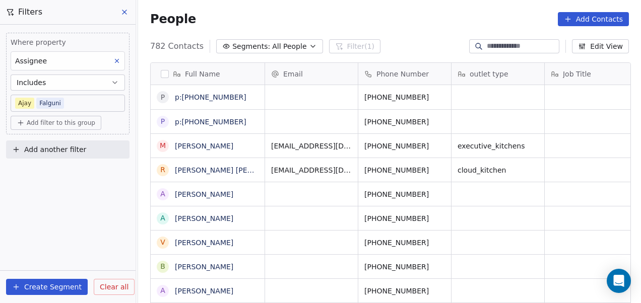
scroll to position [259, 497]
click at [68, 124] on span "Add filter to this group" at bounding box center [61, 123] width 69 height 8
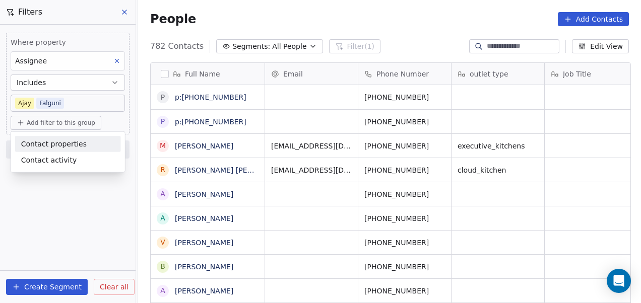
click at [71, 141] on span "Contact properties" at bounding box center [54, 144] width 66 height 11
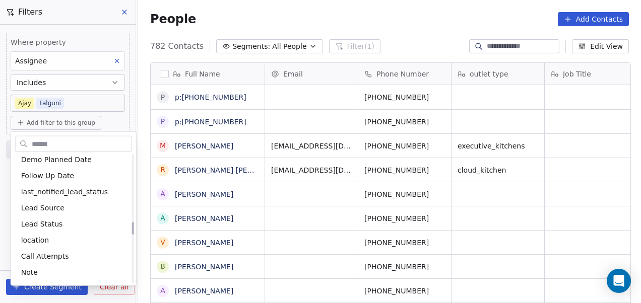
scroll to position [668, 0]
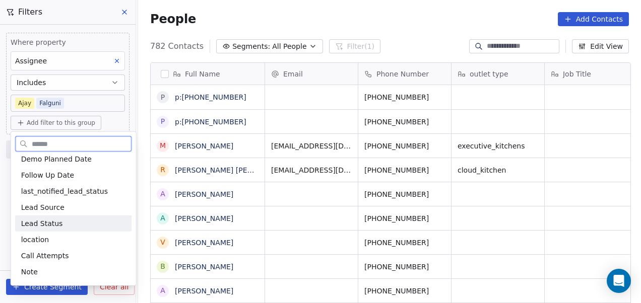
click at [51, 222] on span "Lead Status" at bounding box center [42, 224] width 42 height 10
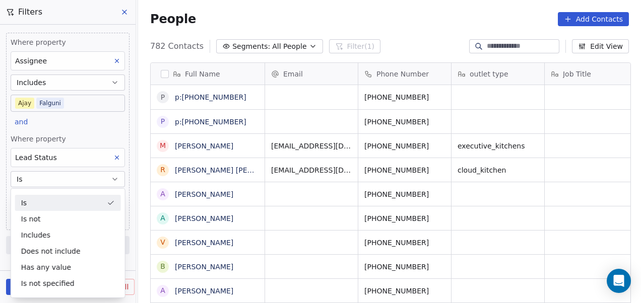
click at [65, 199] on div "Is" at bounding box center [68, 203] width 106 height 16
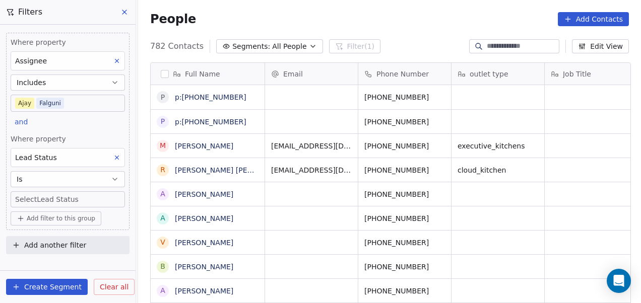
click at [65, 199] on body "On2Cook India Pvt. Ltd. Contacts People Marketing Workflows Campaigns Metrics &…" at bounding box center [320, 151] width 641 height 303
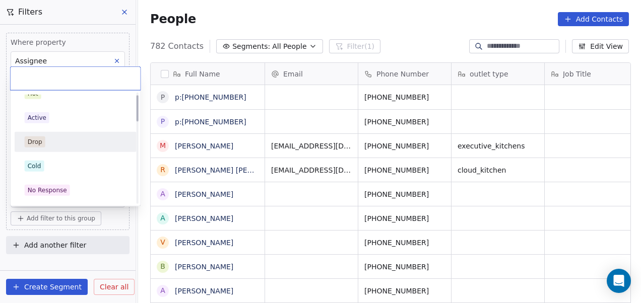
scroll to position [12, 0]
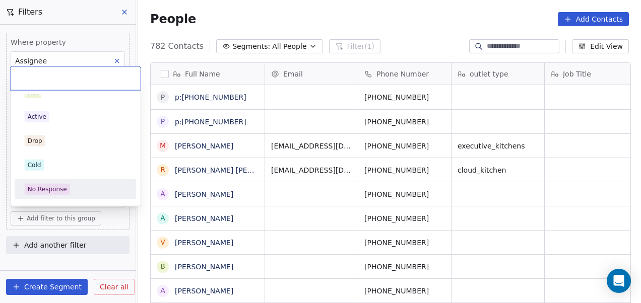
click at [61, 181] on div "No Response" at bounding box center [76, 189] width 114 height 16
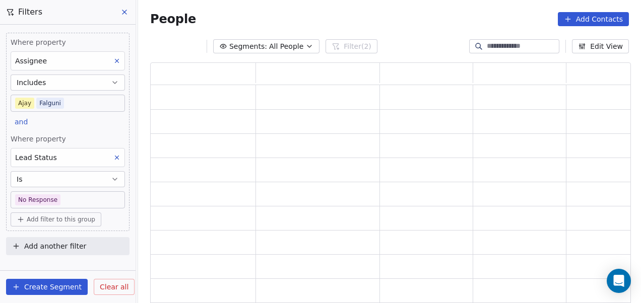
scroll to position [235, 473]
click at [69, 200] on body "On2Cook India Pvt. Ltd. Contacts People Marketing Workflows Campaigns Metrics &…" at bounding box center [320, 151] width 641 height 303
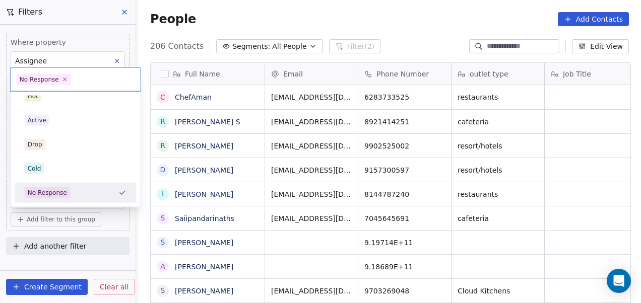
scroll to position [259, 497]
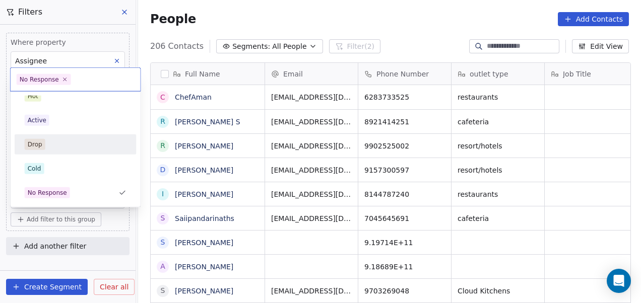
click at [224, 25] on html "On2Cook India Pvt. Ltd. Contacts People Marketing Workflows Campaigns Metrics &…" at bounding box center [320, 151] width 641 height 303
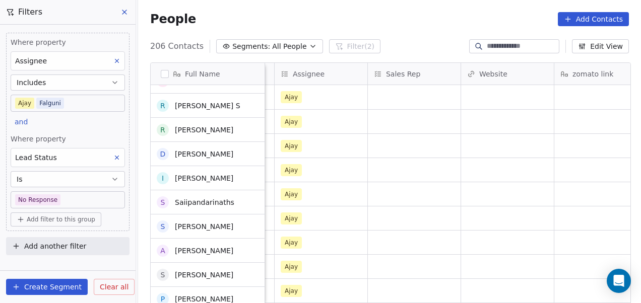
scroll to position [0, 0]
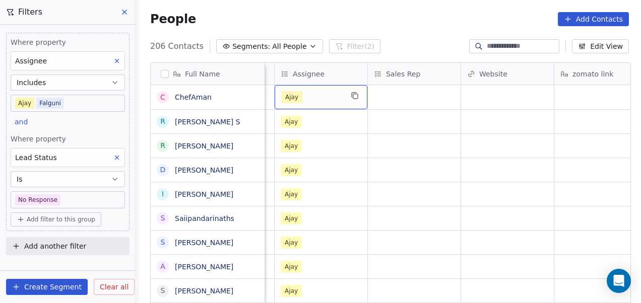
click at [319, 100] on div "Ajay" at bounding box center [311, 97] width 61 height 12
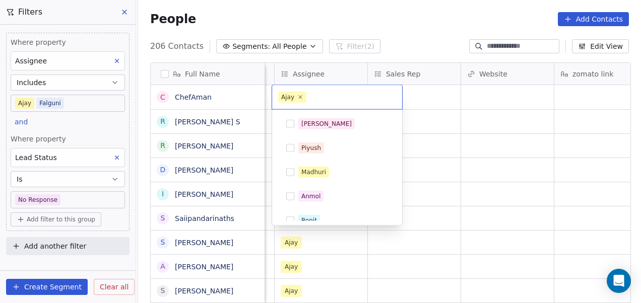
scroll to position [131, 0]
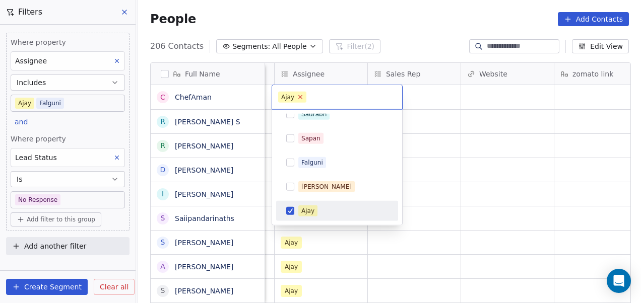
click at [299, 97] on icon at bounding box center [301, 97] width 4 height 4
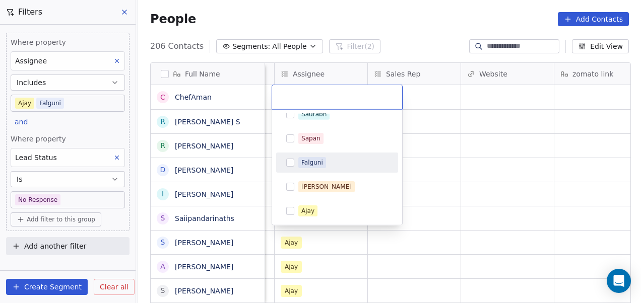
scroll to position [227, 0]
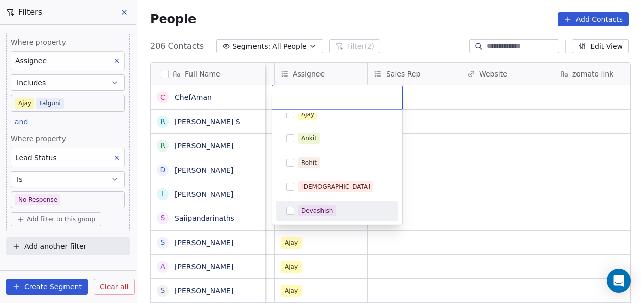
click at [337, 213] on div "Devashish" at bounding box center [343, 211] width 90 height 11
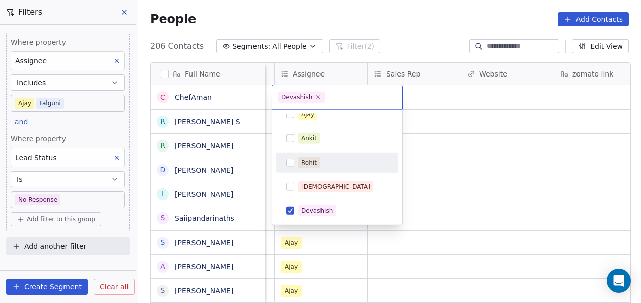
click at [420, 130] on html "On2Cook India Pvt. Ltd. Contacts People Marketing Workflows Campaigns Metrics &…" at bounding box center [320, 151] width 641 height 303
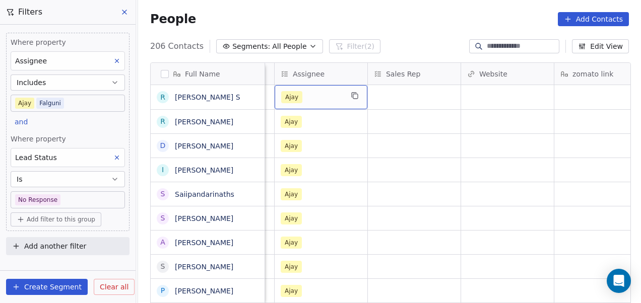
click at [306, 98] on div "Ajay" at bounding box center [311, 97] width 61 height 12
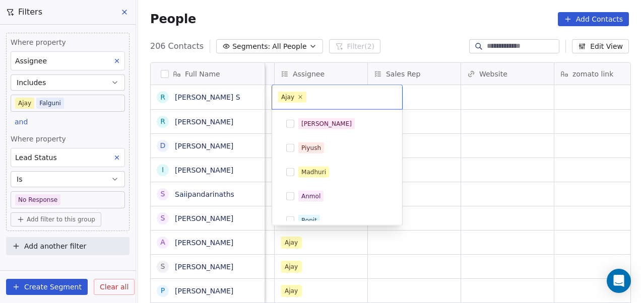
scroll to position [131, 0]
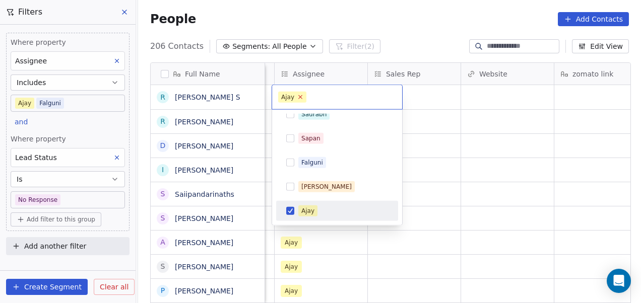
click at [299, 98] on icon at bounding box center [300, 97] width 7 height 7
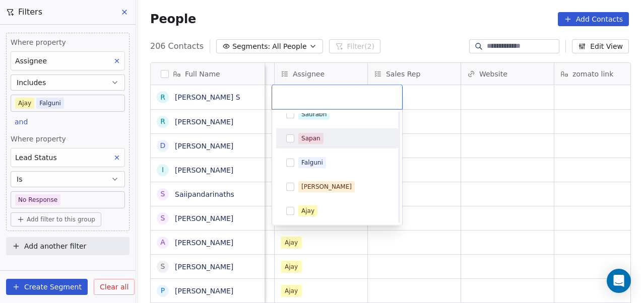
scroll to position [227, 0]
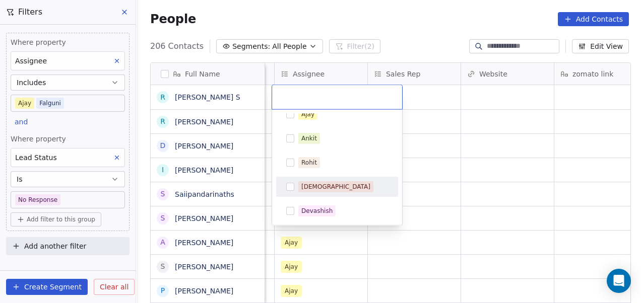
click at [346, 190] on div "[DEMOGRAPHIC_DATA]" at bounding box center [343, 186] width 90 height 11
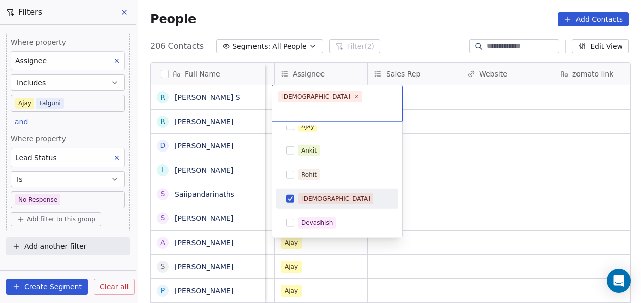
click at [428, 169] on html "On2Cook India Pvt. Ltd. Contacts People Marketing Workflows Campaigns Metrics &…" at bounding box center [320, 151] width 641 height 303
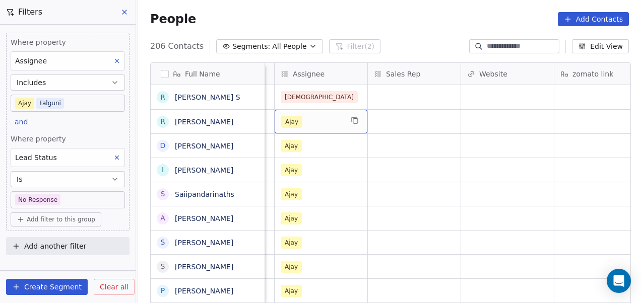
click at [313, 123] on div "Ajay" at bounding box center [311, 122] width 61 height 12
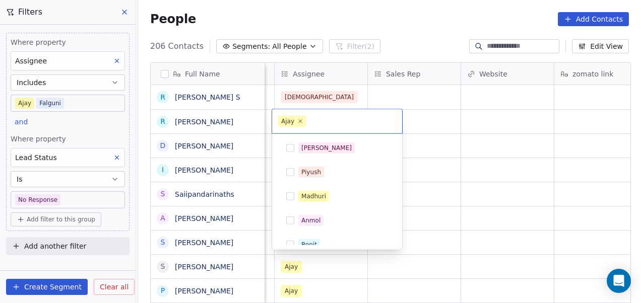
scroll to position [131, 0]
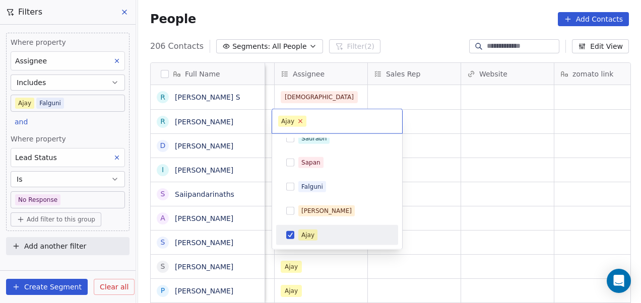
click at [300, 120] on icon at bounding box center [301, 121] width 4 height 4
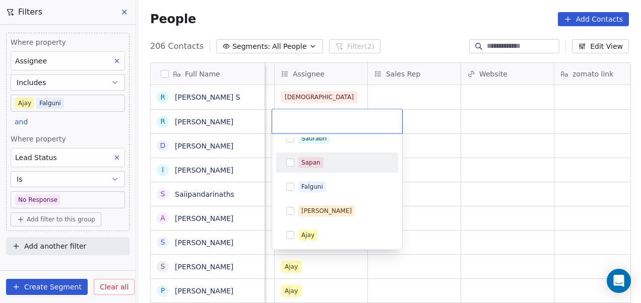
scroll to position [227, 0]
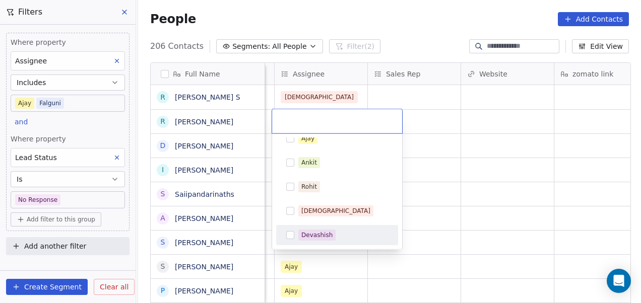
click at [327, 237] on div "Devashish" at bounding box center [316, 235] width 31 height 9
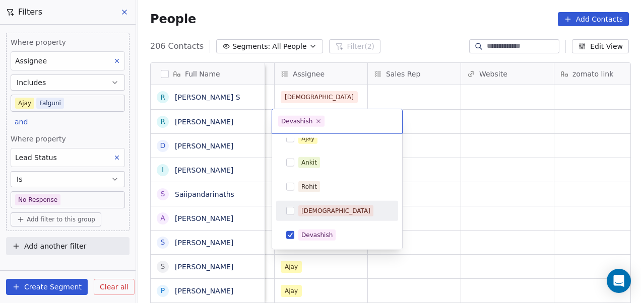
click at [473, 174] on html "On2Cook India Pvt. Ltd. Contacts People Marketing Workflows Campaigns Metrics &…" at bounding box center [320, 151] width 641 height 303
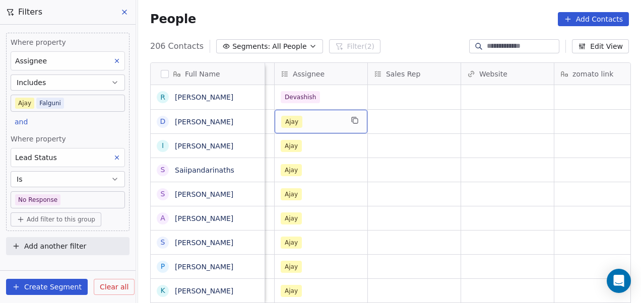
click at [322, 112] on div "Ajay" at bounding box center [321, 122] width 93 height 24
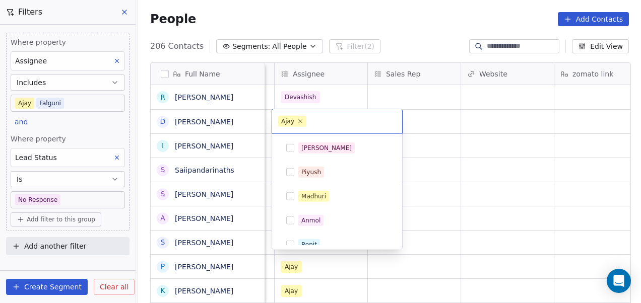
scroll to position [131, 0]
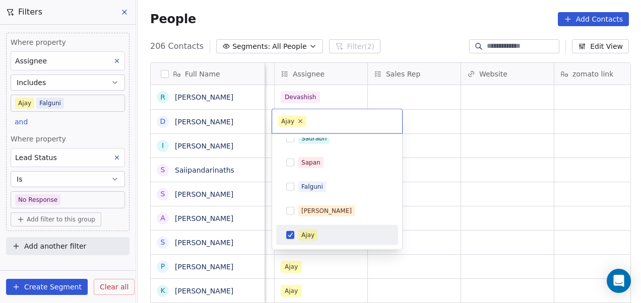
click at [301, 121] on icon at bounding box center [300, 121] width 7 height 7
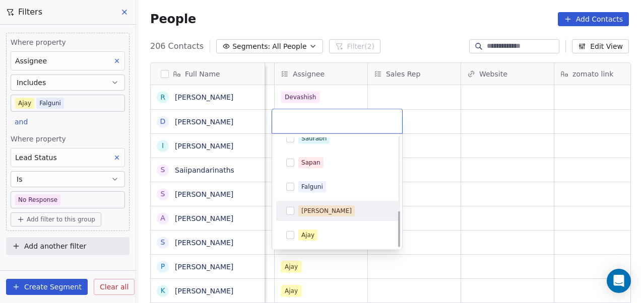
scroll to position [227, 0]
click at [337, 210] on div "[DEMOGRAPHIC_DATA]" at bounding box center [343, 211] width 90 height 11
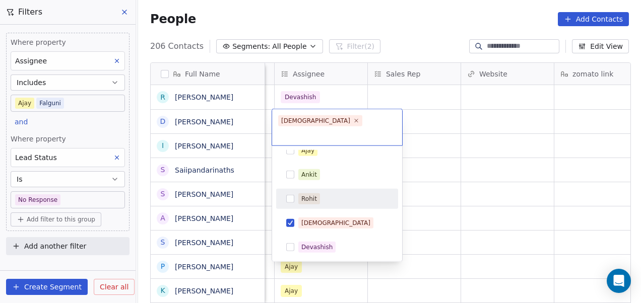
click at [458, 133] on html "On2Cook India Pvt. Ltd. Contacts People Marketing Workflows Campaigns Metrics &…" at bounding box center [320, 151] width 641 height 303
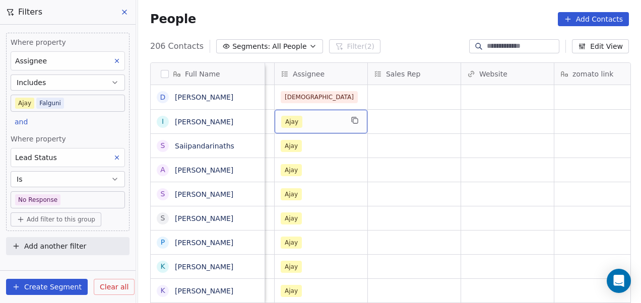
click at [312, 119] on div "Ajay" at bounding box center [311, 122] width 61 height 12
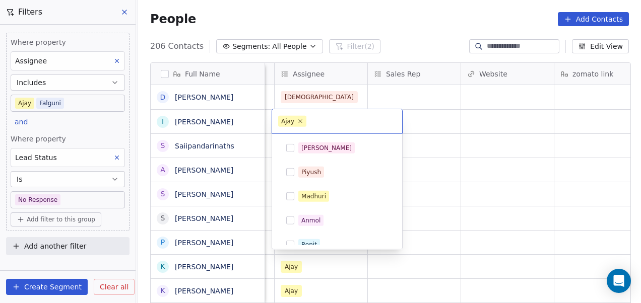
scroll to position [131, 0]
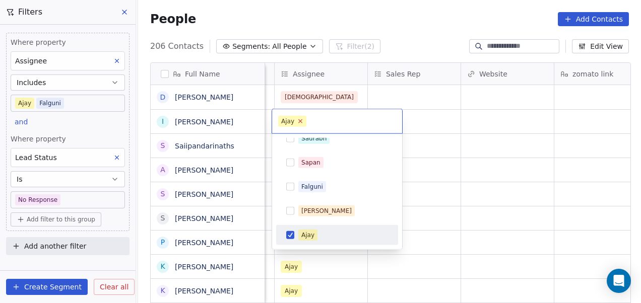
click at [299, 121] on icon at bounding box center [301, 121] width 4 height 4
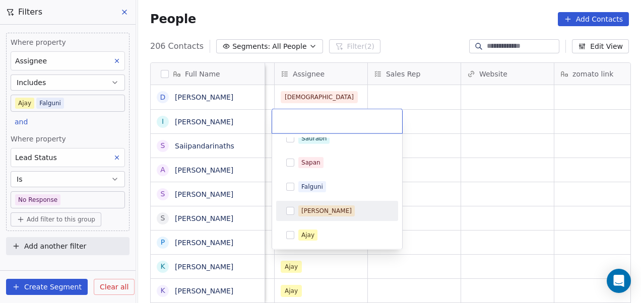
scroll to position [227, 0]
click at [333, 206] on div "[DEMOGRAPHIC_DATA]" at bounding box center [343, 211] width 90 height 11
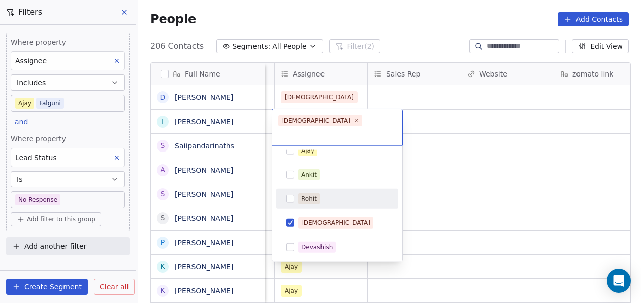
click at [505, 111] on html "On2Cook India Pvt. Ltd. Contacts People Marketing Workflows Campaigns Metrics &…" at bounding box center [320, 151] width 641 height 303
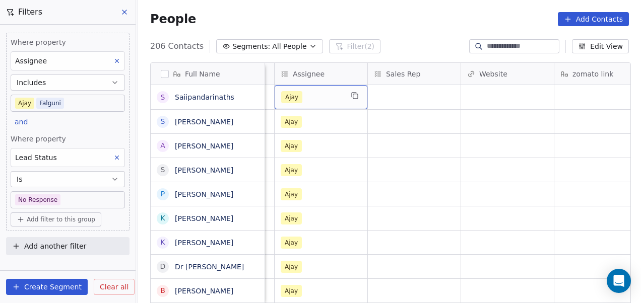
click at [314, 101] on div "Ajay" at bounding box center [311, 97] width 61 height 12
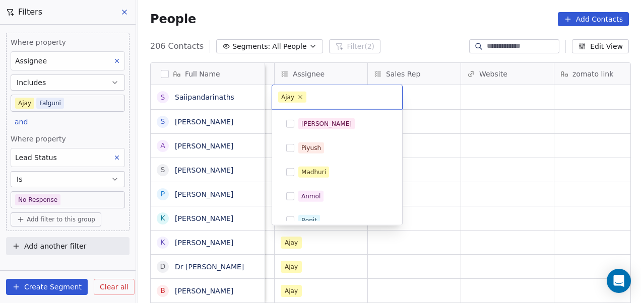
scroll to position [131, 0]
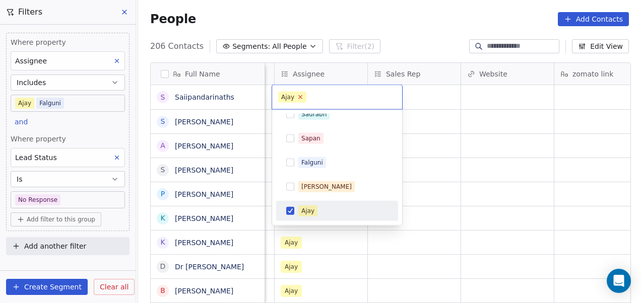
click at [302, 99] on icon at bounding box center [300, 97] width 7 height 7
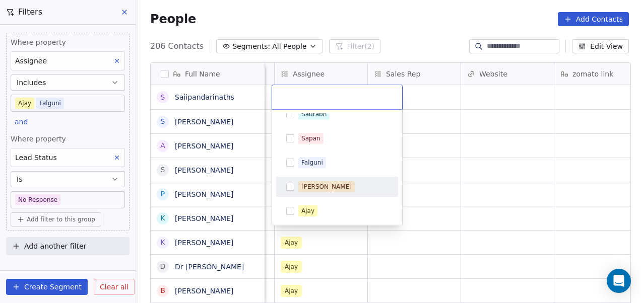
scroll to position [227, 0]
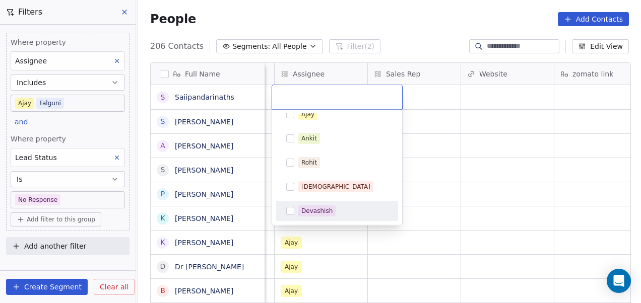
click at [342, 204] on div "Devashish" at bounding box center [337, 211] width 114 height 16
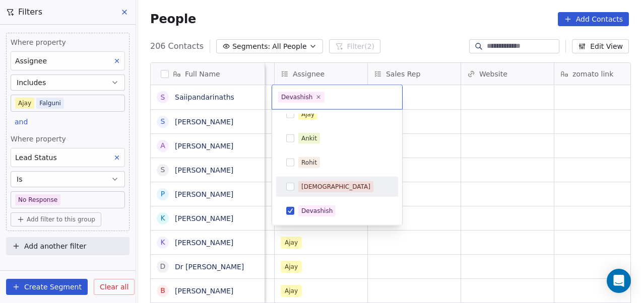
click at [449, 144] on html "On2Cook India Pvt. Ltd. Contacts People Marketing Workflows Campaigns Metrics &…" at bounding box center [320, 151] width 641 height 303
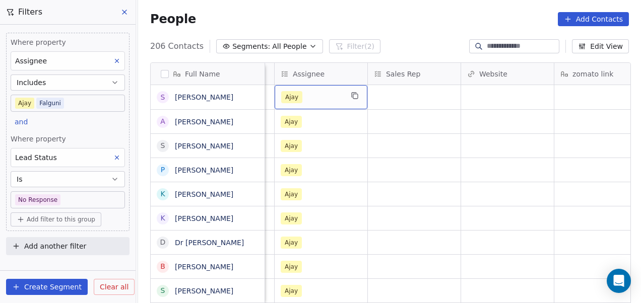
click at [324, 101] on div "Ajay" at bounding box center [311, 97] width 61 height 12
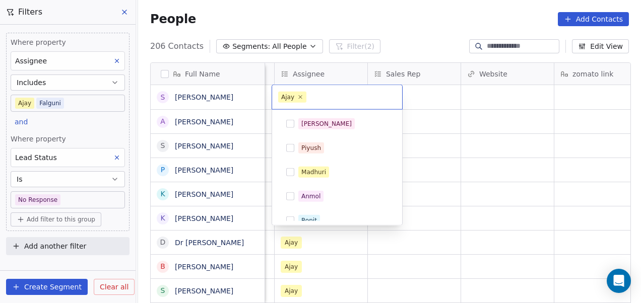
scroll to position [131, 0]
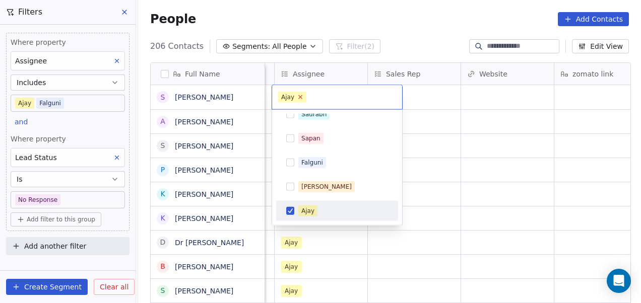
click at [300, 98] on icon at bounding box center [301, 97] width 4 height 4
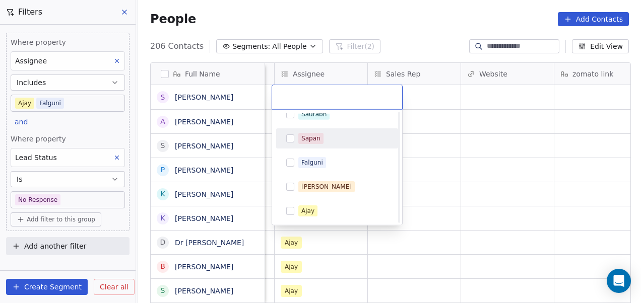
scroll to position [227, 0]
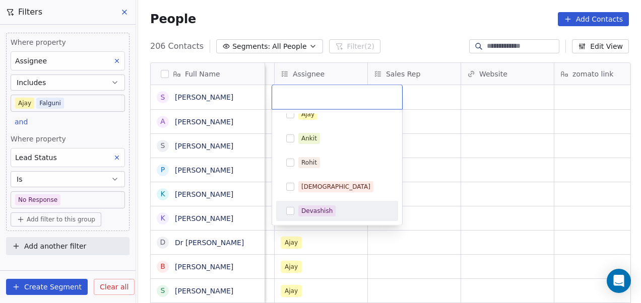
click at [325, 209] on div "Devashish" at bounding box center [316, 211] width 31 height 9
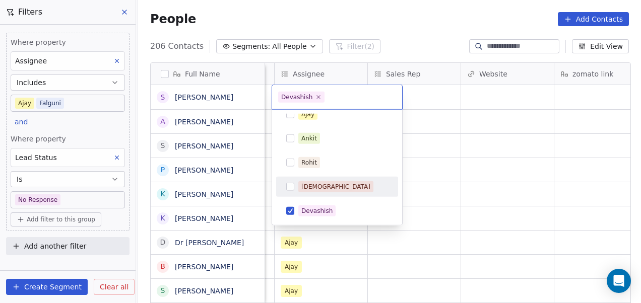
click at [453, 142] on html "On2Cook India Pvt. Ltd. Contacts People Marketing Workflows Campaigns Metrics &…" at bounding box center [320, 151] width 641 height 303
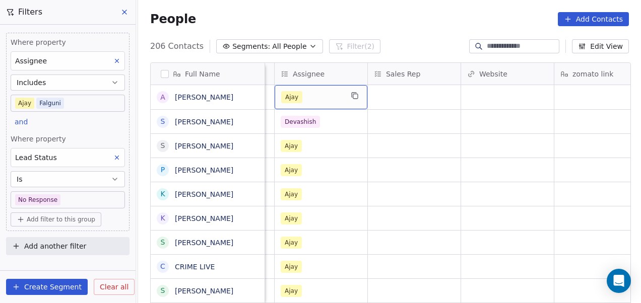
click at [315, 98] on div "Ajay" at bounding box center [311, 97] width 61 height 12
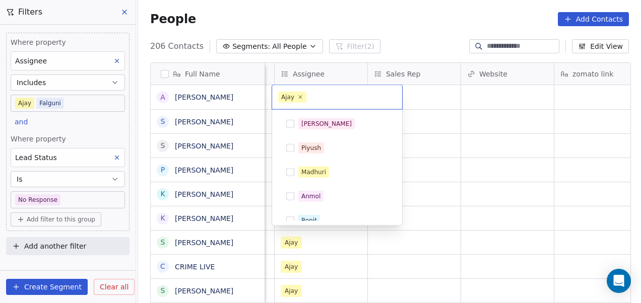
scroll to position [131, 0]
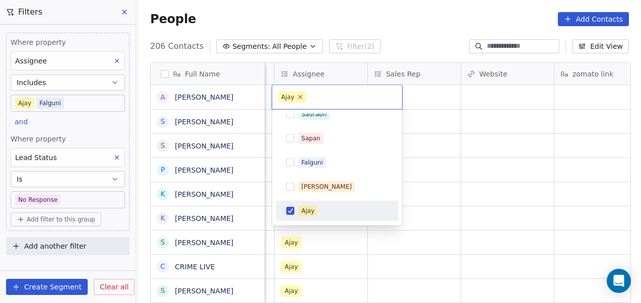
click at [299, 97] on icon at bounding box center [301, 97] width 4 height 4
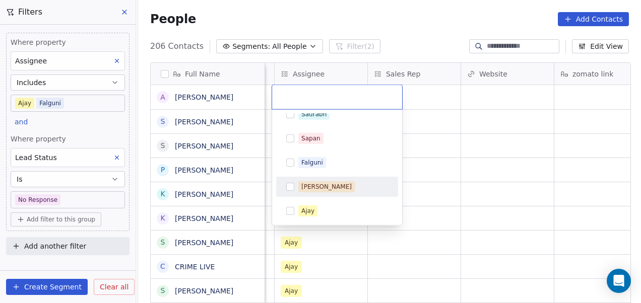
scroll to position [227, 0]
click at [344, 191] on div "[DEMOGRAPHIC_DATA]" at bounding box center [343, 186] width 90 height 11
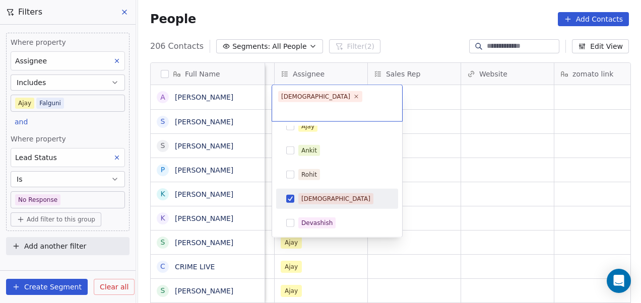
click at [485, 167] on html "On2Cook India Pvt. Ltd. Contacts People Marketing Workflows Campaigns Metrics &…" at bounding box center [320, 151] width 641 height 303
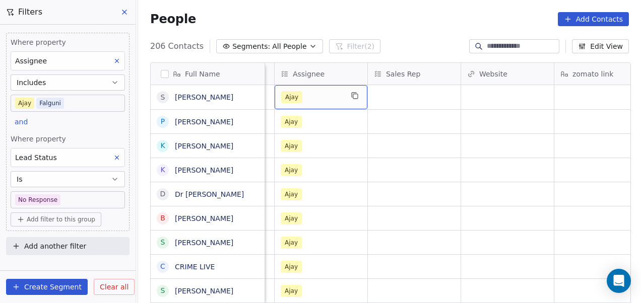
click at [305, 97] on div "Ajay" at bounding box center [311, 97] width 61 height 12
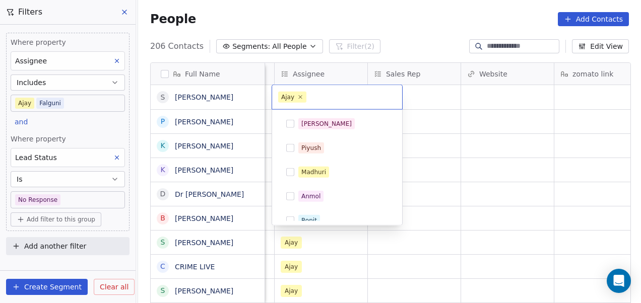
scroll to position [131, 0]
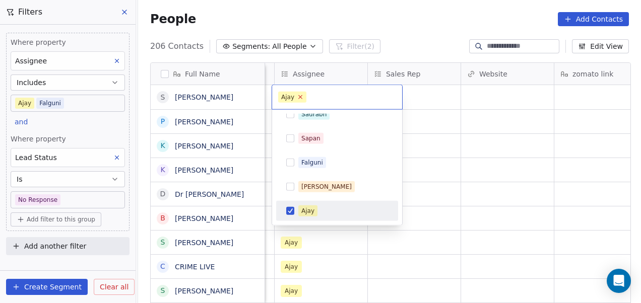
click at [301, 98] on icon at bounding box center [300, 97] width 7 height 7
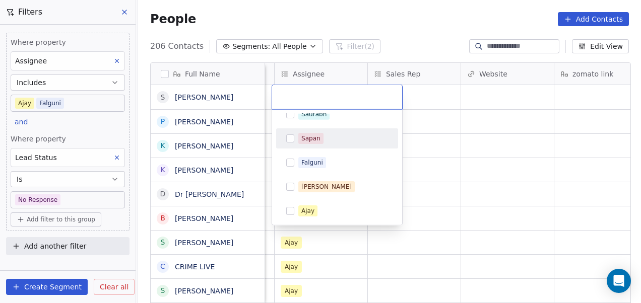
scroll to position [227, 0]
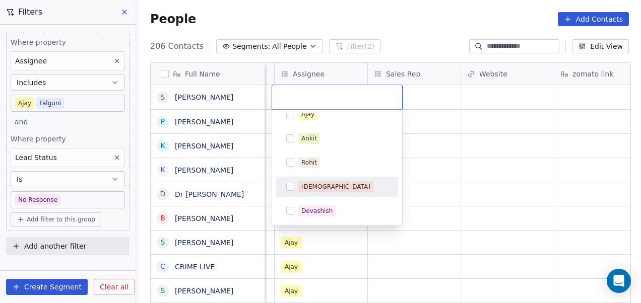
click at [334, 185] on div "[DEMOGRAPHIC_DATA]" at bounding box center [343, 186] width 90 height 11
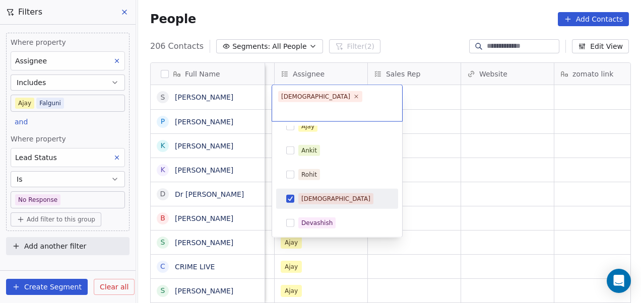
click at [442, 159] on html "On2Cook India Pvt. Ltd. Contacts People Marketing Workflows Campaigns Metrics &…" at bounding box center [320, 151] width 641 height 303
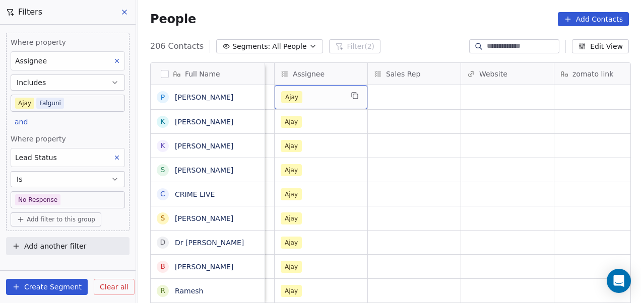
click at [313, 103] on div "Ajay" at bounding box center [311, 97] width 61 height 12
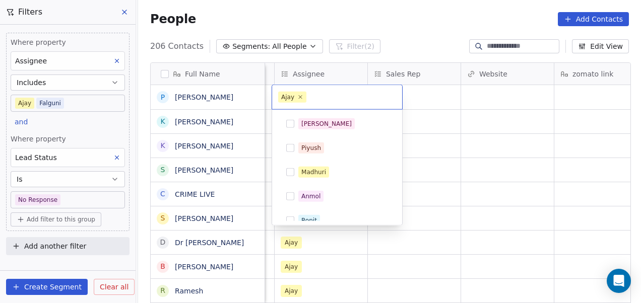
scroll to position [131, 0]
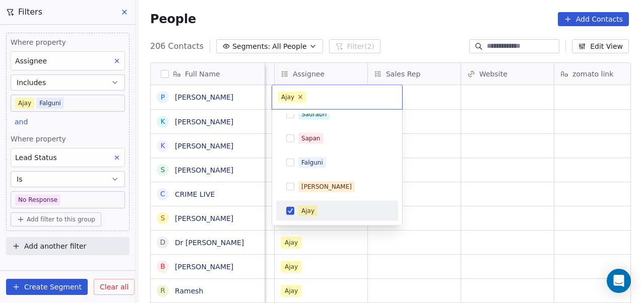
click at [301, 98] on icon at bounding box center [300, 97] width 7 height 7
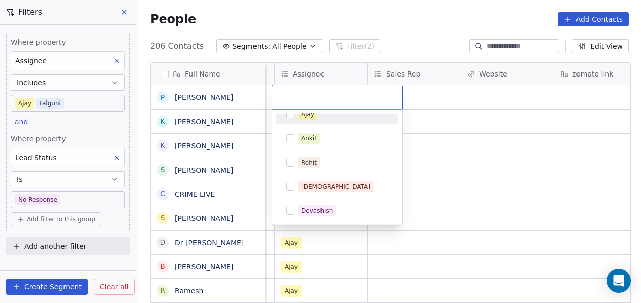
click at [323, 206] on span "Devashish" at bounding box center [316, 211] width 37 height 11
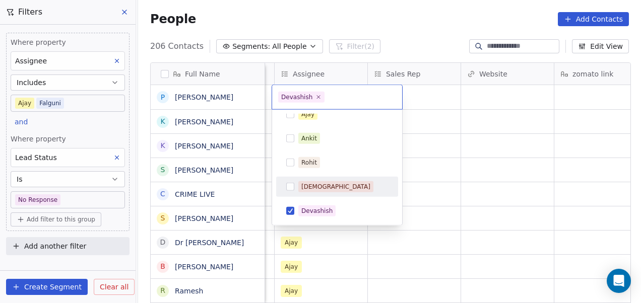
click at [451, 157] on html "On2Cook India Pvt. Ltd. Contacts People Marketing Workflows Campaigns Metrics &…" at bounding box center [320, 151] width 641 height 303
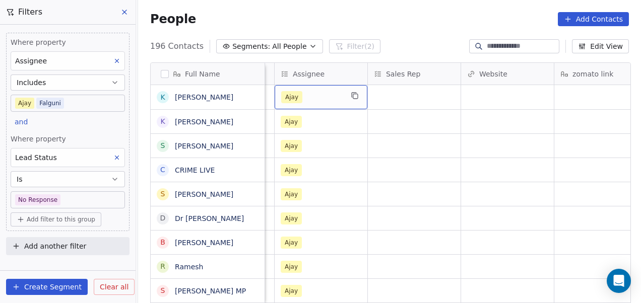
click at [329, 101] on div "Ajay" at bounding box center [311, 97] width 61 height 12
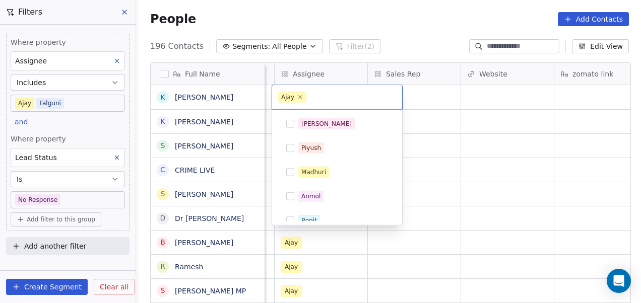
scroll to position [131, 0]
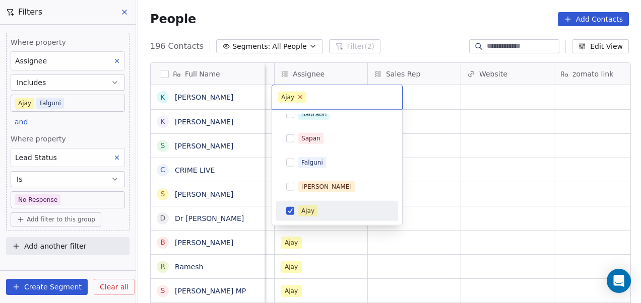
click at [298, 99] on icon at bounding box center [300, 97] width 7 height 7
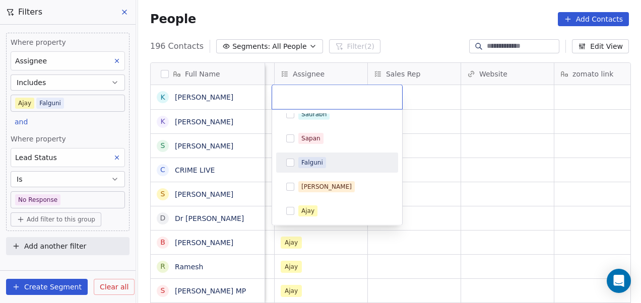
scroll to position [227, 0]
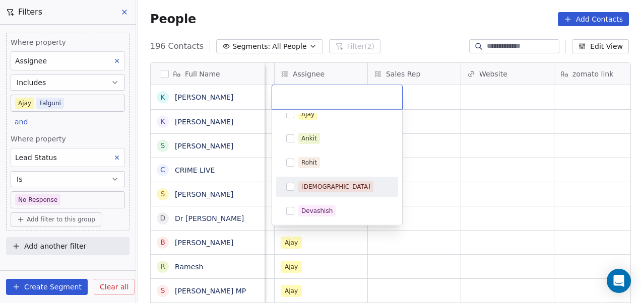
click at [329, 182] on div "[DEMOGRAPHIC_DATA]" at bounding box center [343, 186] width 90 height 11
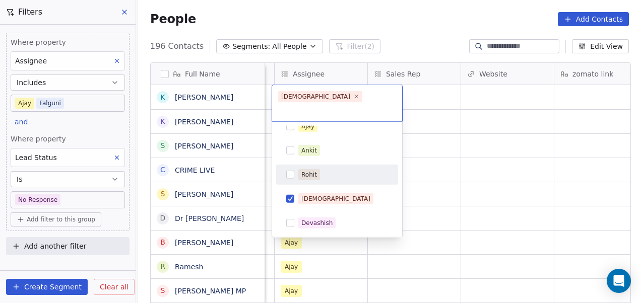
click at [449, 124] on html "On2Cook India Pvt. Ltd. Contacts People Marketing Workflows Campaigns Metrics &…" at bounding box center [320, 151] width 641 height 303
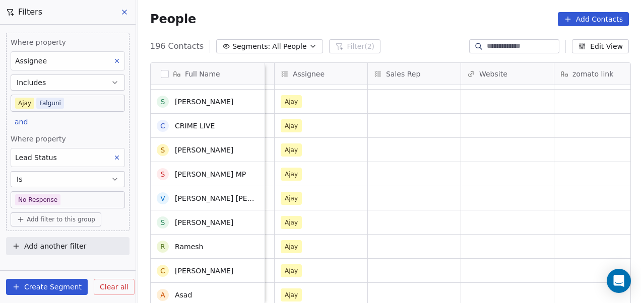
scroll to position [0, 0]
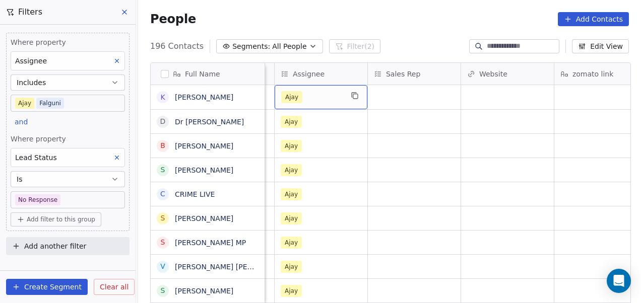
click at [324, 92] on div "Ajay" at bounding box center [311, 97] width 61 height 12
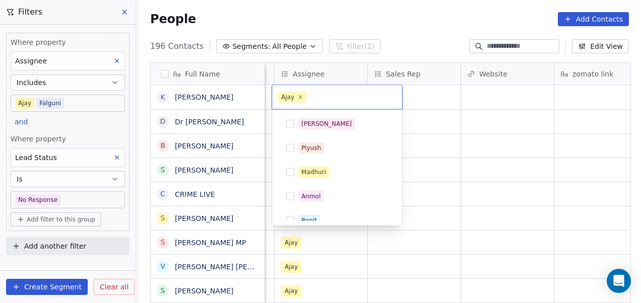
scroll to position [131, 0]
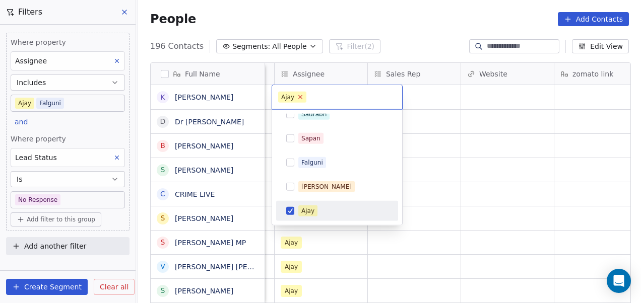
click at [299, 95] on icon at bounding box center [301, 97] width 4 height 4
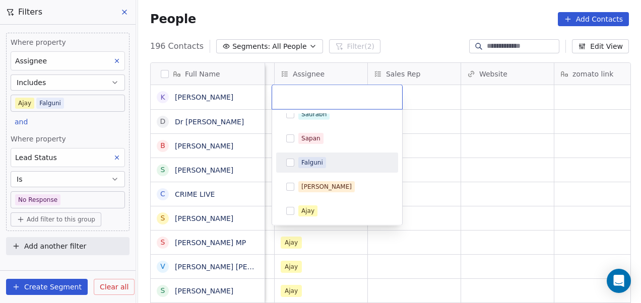
scroll to position [227, 0]
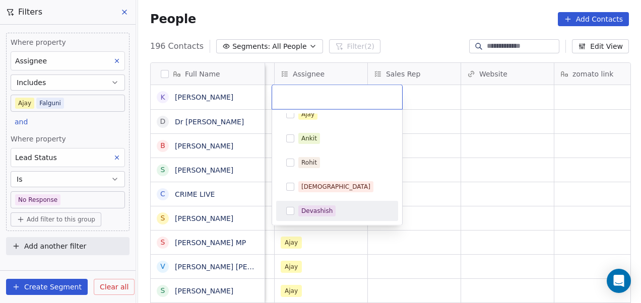
click at [350, 213] on div "Devashish" at bounding box center [343, 211] width 90 height 11
click at [461, 144] on html "On2Cook India Pvt. Ltd. Contacts People Marketing Workflows Campaigns Metrics &…" at bounding box center [320, 151] width 641 height 303
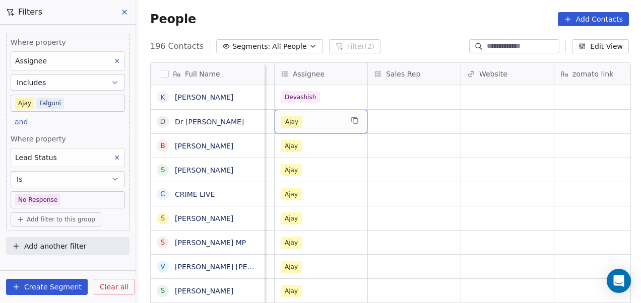
click at [323, 122] on div "Ajay" at bounding box center [311, 122] width 61 height 12
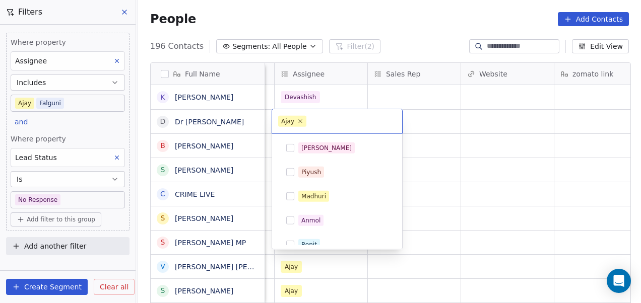
scroll to position [131, 0]
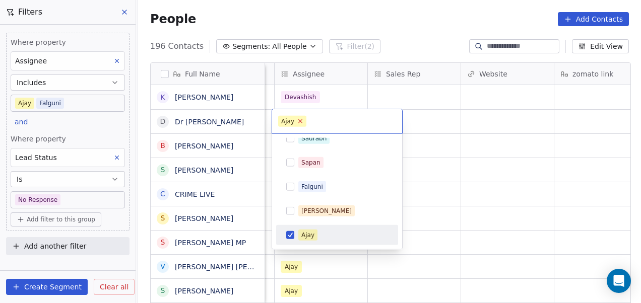
click at [299, 123] on icon at bounding box center [300, 121] width 7 height 7
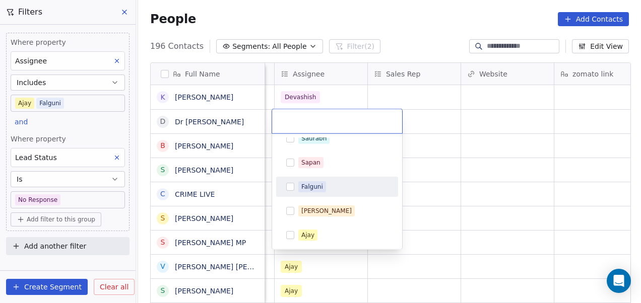
scroll to position [227, 0]
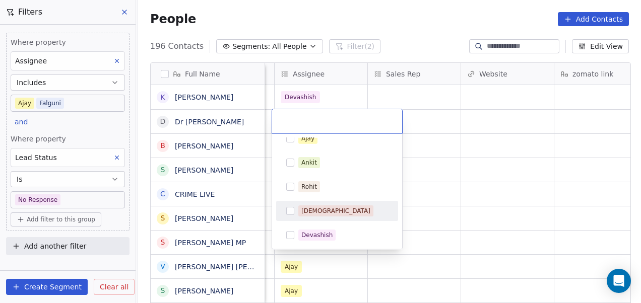
click at [324, 211] on span "[DEMOGRAPHIC_DATA]" at bounding box center [335, 211] width 75 height 11
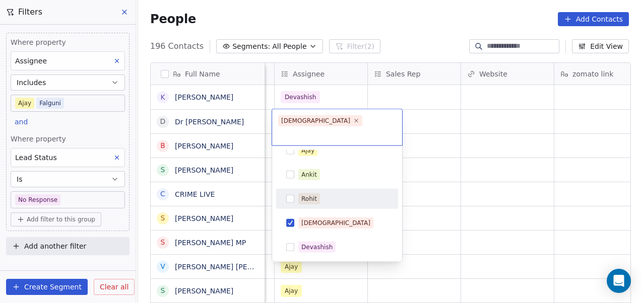
click at [463, 149] on html "On2Cook India Pvt. Ltd. Contacts People Marketing Workflows Campaigns Metrics &…" at bounding box center [320, 151] width 641 height 303
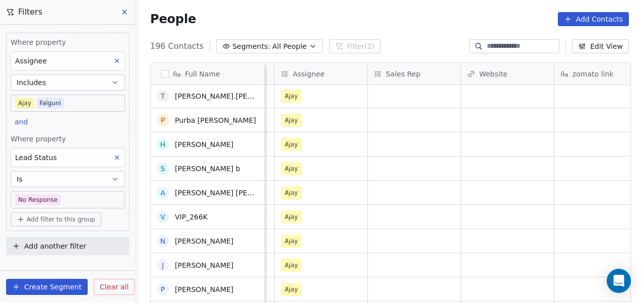
scroll to position [0, 0]
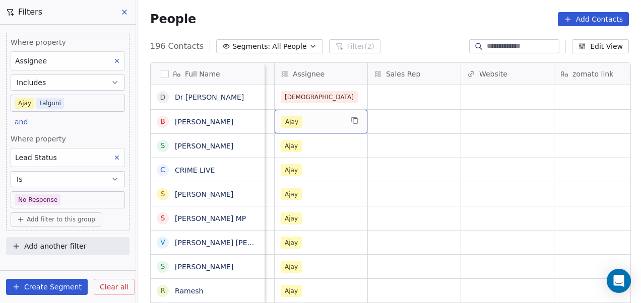
click at [309, 121] on div "Ajay" at bounding box center [311, 122] width 61 height 12
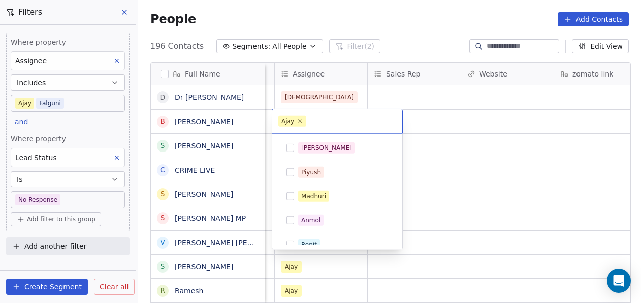
scroll to position [131, 0]
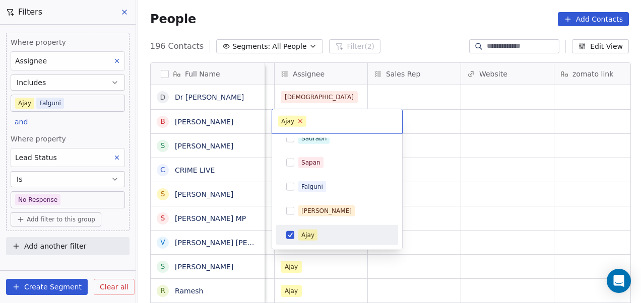
click at [299, 121] on icon at bounding box center [301, 121] width 4 height 4
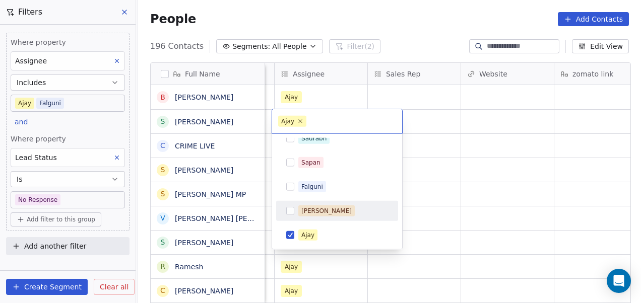
click at [328, 212] on div "[PERSON_NAME]" at bounding box center [343, 211] width 90 height 11
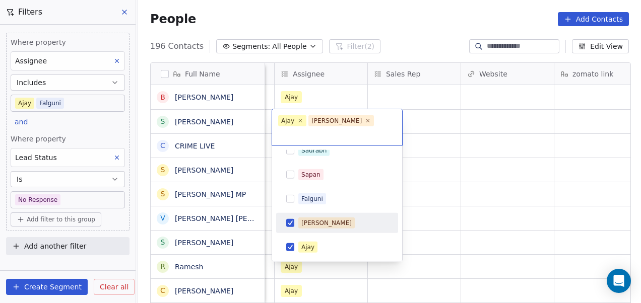
click at [328, 218] on div "[PERSON_NAME]" at bounding box center [343, 223] width 90 height 11
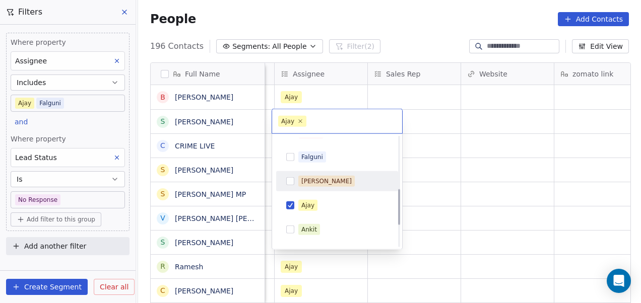
scroll to position [160, 0]
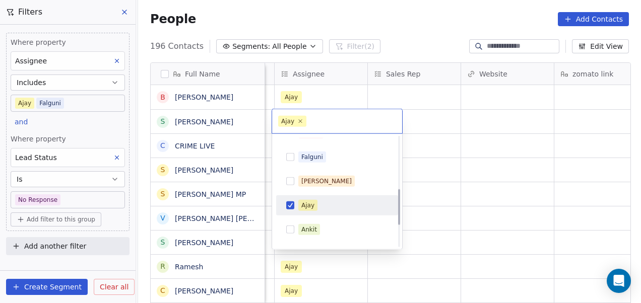
click at [331, 207] on div "Ajay" at bounding box center [343, 205] width 90 height 11
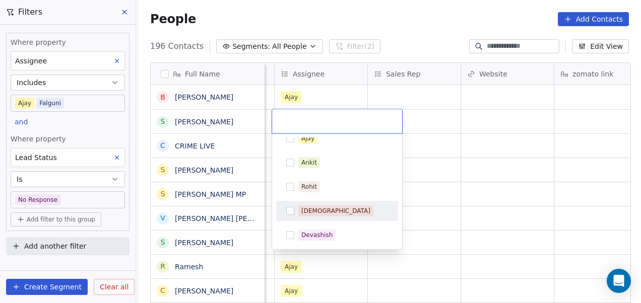
click at [318, 214] on div "[DEMOGRAPHIC_DATA]" at bounding box center [335, 211] width 69 height 9
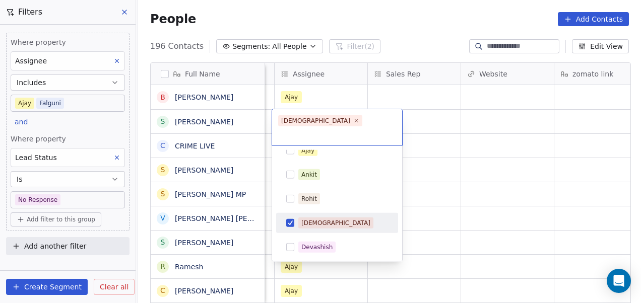
click at [456, 178] on html "On2Cook India Pvt. Ltd. Contacts People Marketing Workflows Campaigns Metrics &…" at bounding box center [320, 151] width 641 height 303
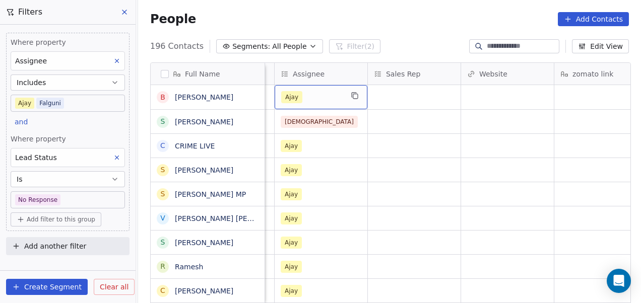
click at [324, 103] on div "Ajay" at bounding box center [311, 97] width 61 height 12
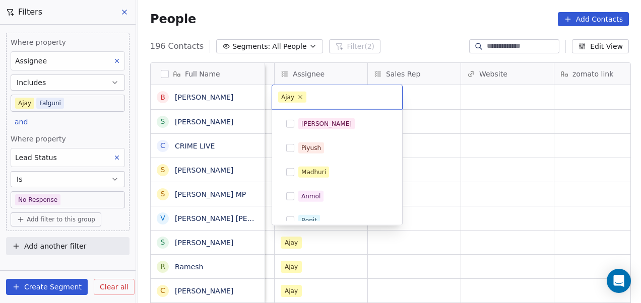
scroll to position [131, 0]
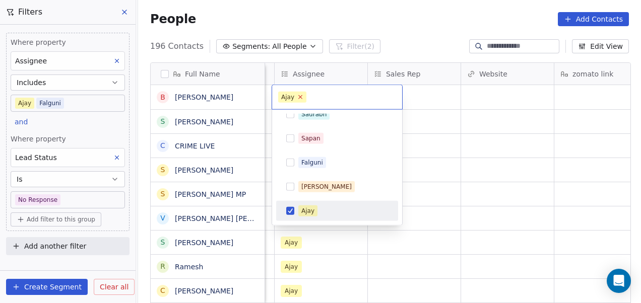
click at [299, 97] on icon at bounding box center [301, 97] width 4 height 4
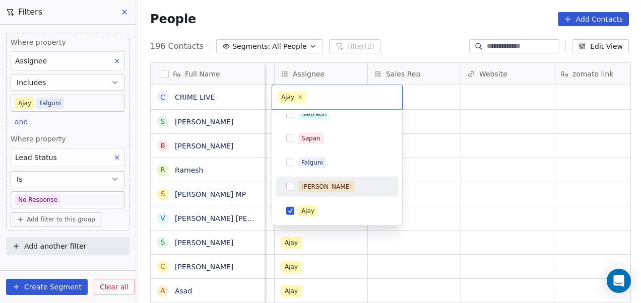
click at [337, 183] on div "[PERSON_NAME]" at bounding box center [343, 186] width 90 height 11
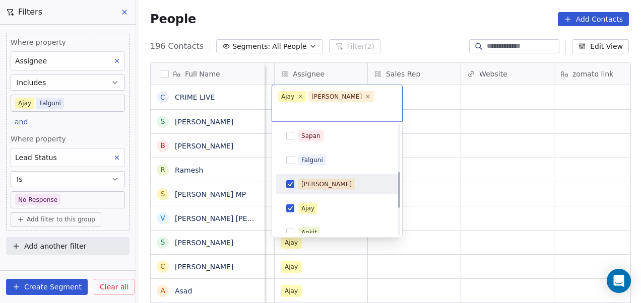
scroll to position [146, 0]
click at [338, 176] on div "[PERSON_NAME]" at bounding box center [337, 184] width 114 height 16
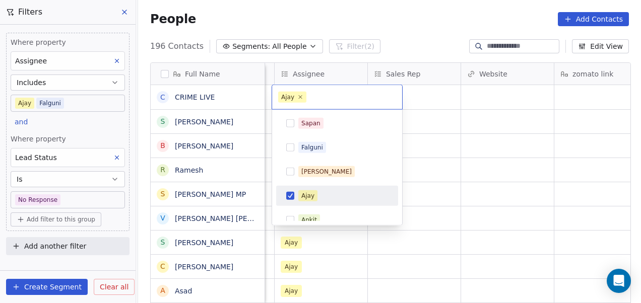
click at [331, 190] on div "Ajay" at bounding box center [343, 195] width 90 height 11
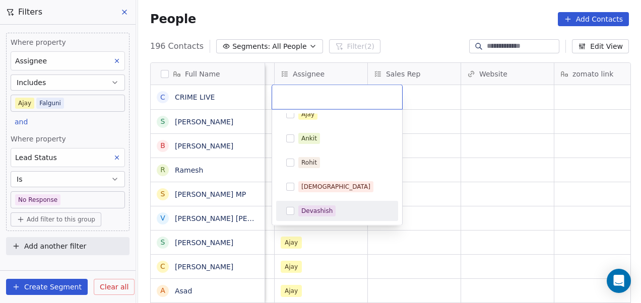
click at [344, 215] on div "Devashish" at bounding box center [343, 211] width 90 height 11
click at [440, 180] on html "On2Cook India Pvt. Ltd. Contacts People Marketing Workflows Campaigns Metrics &…" at bounding box center [320, 151] width 641 height 303
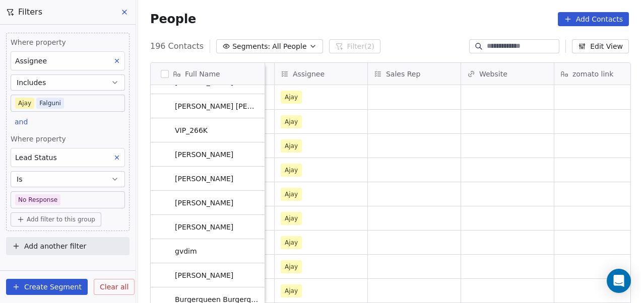
scroll to position [0, 0]
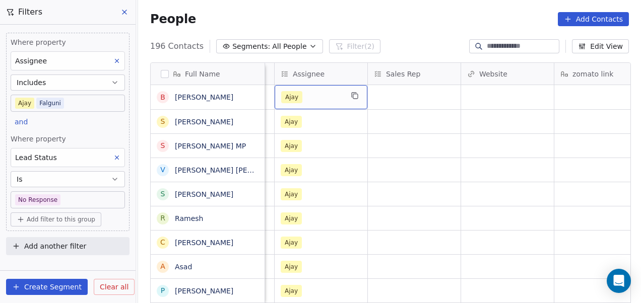
click at [320, 100] on div "Ajay" at bounding box center [311, 97] width 61 height 12
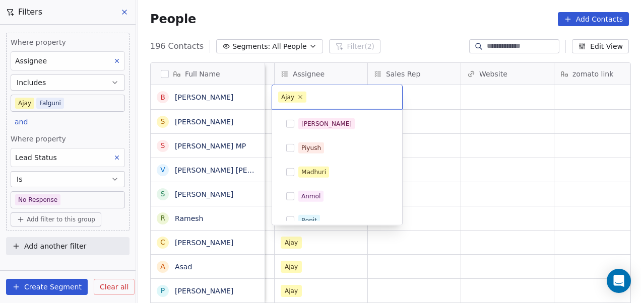
scroll to position [131, 0]
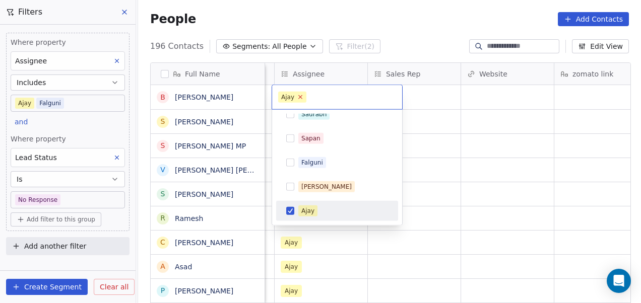
click at [299, 98] on icon at bounding box center [300, 97] width 7 height 7
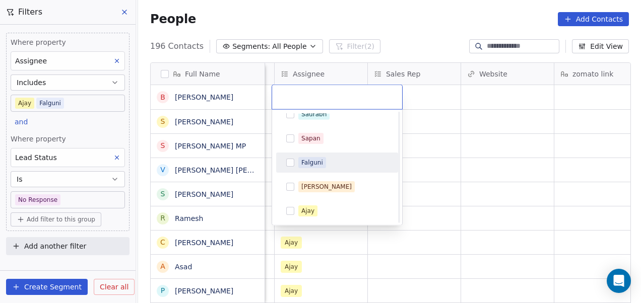
scroll to position [227, 0]
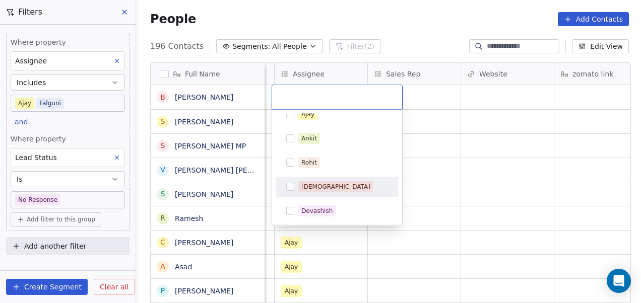
click at [333, 191] on div "[DEMOGRAPHIC_DATA]" at bounding box center [343, 186] width 90 height 11
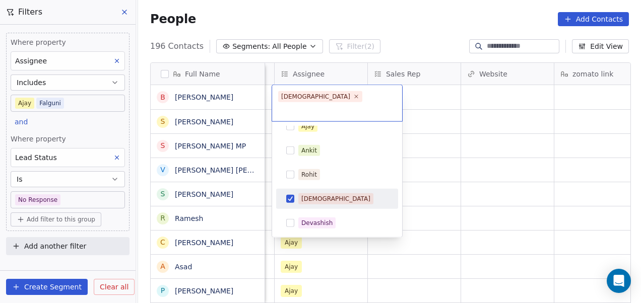
click at [432, 177] on html "On2Cook India Pvt. Ltd. Contacts People Marketing Workflows Campaigns Metrics &…" at bounding box center [320, 151] width 641 height 303
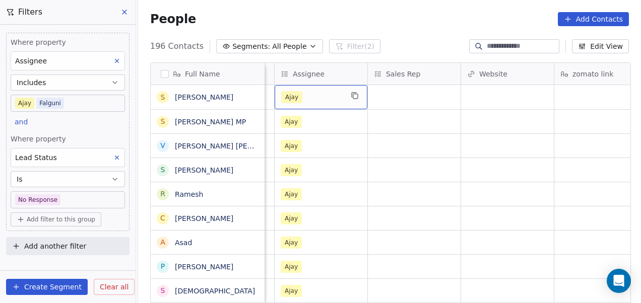
click at [315, 102] on div "Ajay" at bounding box center [311, 97] width 61 height 12
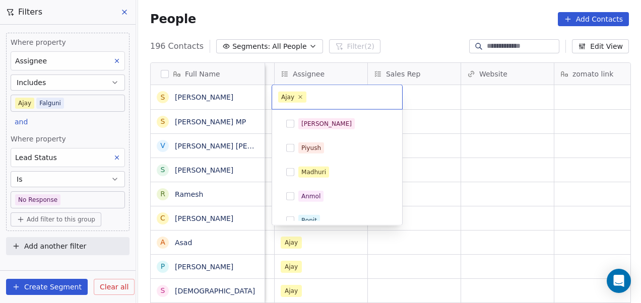
scroll to position [131, 0]
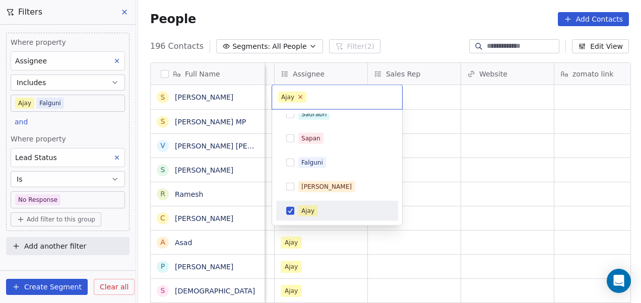
click at [302, 98] on icon at bounding box center [300, 97] width 7 height 7
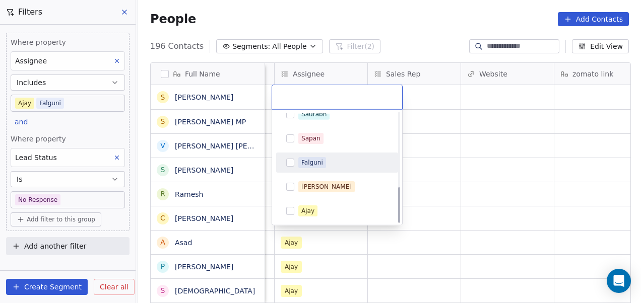
scroll to position [227, 0]
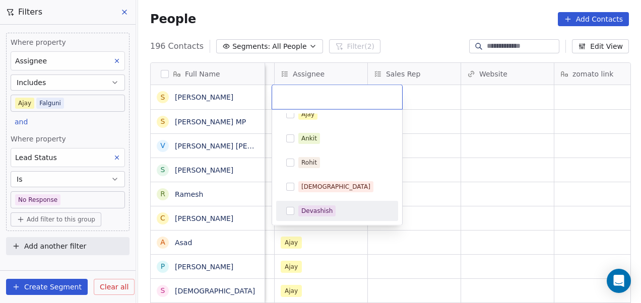
click at [331, 213] on span "Devashish" at bounding box center [316, 211] width 37 height 11
click at [492, 160] on html "On2Cook India Pvt. Ltd. Contacts People Marketing Workflows Campaigns Metrics &…" at bounding box center [320, 151] width 641 height 303
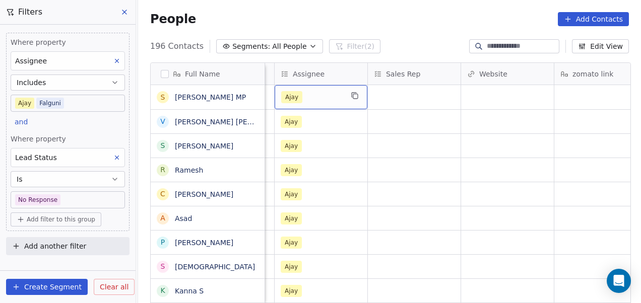
click at [312, 103] on div "Ajay" at bounding box center [321, 97] width 93 height 24
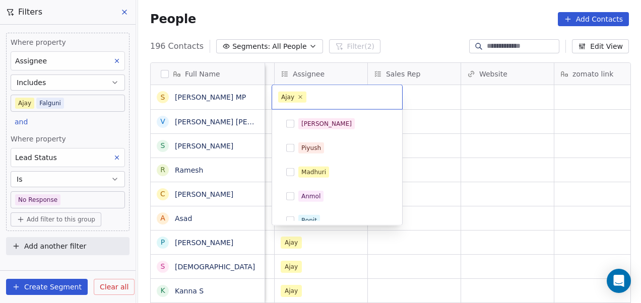
scroll to position [131, 0]
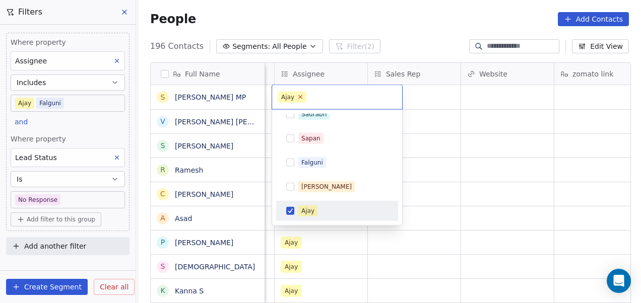
click at [301, 98] on icon at bounding box center [300, 97] width 7 height 7
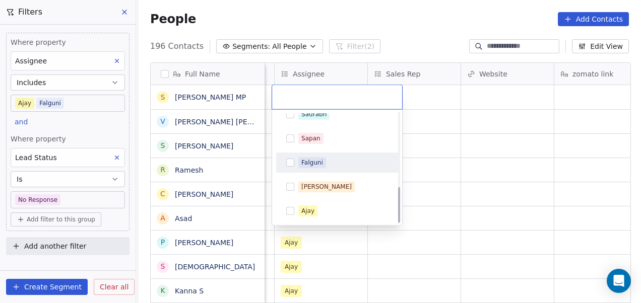
scroll to position [227, 0]
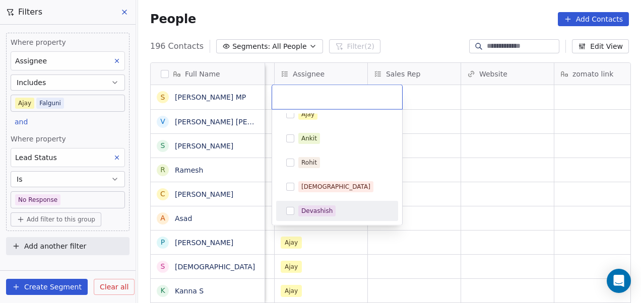
click at [329, 209] on div "Devashish" at bounding box center [316, 211] width 31 height 9
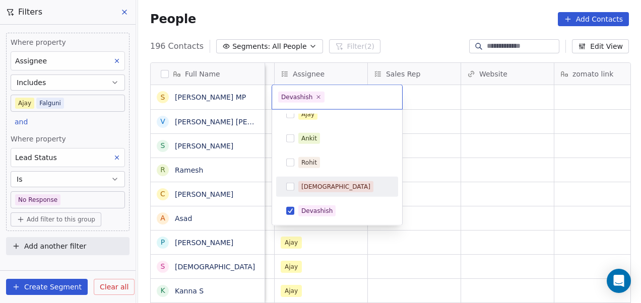
click at [416, 178] on html "On2Cook India Pvt. Ltd. Contacts People Marketing Workflows Campaigns Metrics &…" at bounding box center [320, 151] width 641 height 303
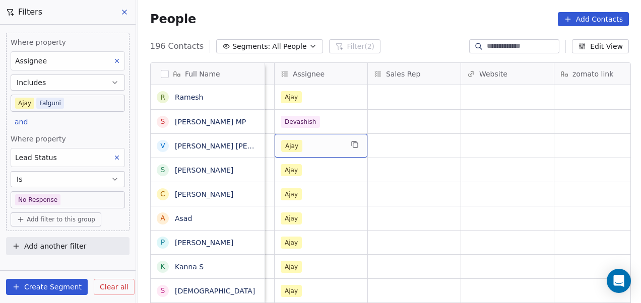
click at [308, 150] on div "Ajay" at bounding box center [311, 146] width 61 height 12
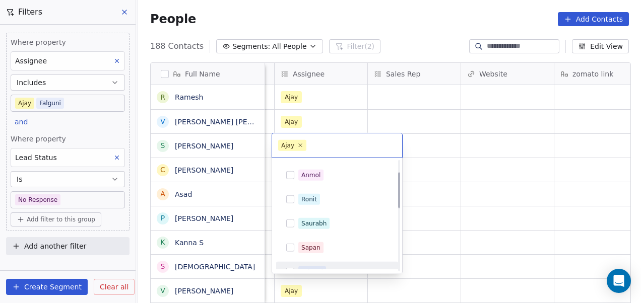
scroll to position [16, 0]
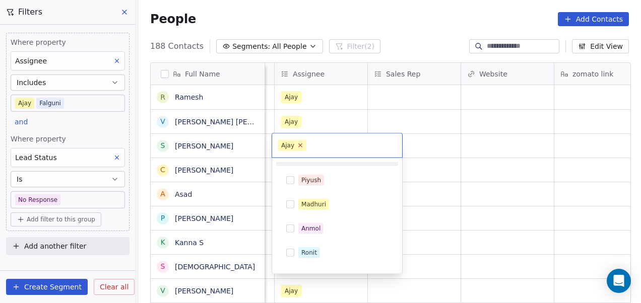
click at [299, 147] on icon at bounding box center [300, 145] width 7 height 7
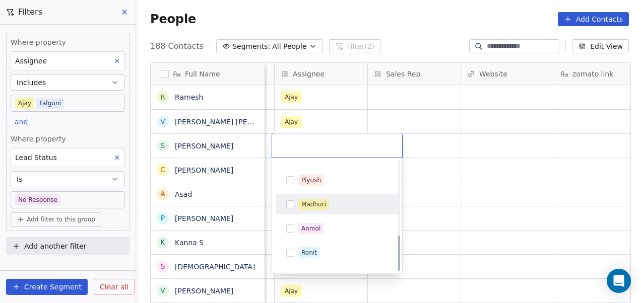
scroll to position [227, 0]
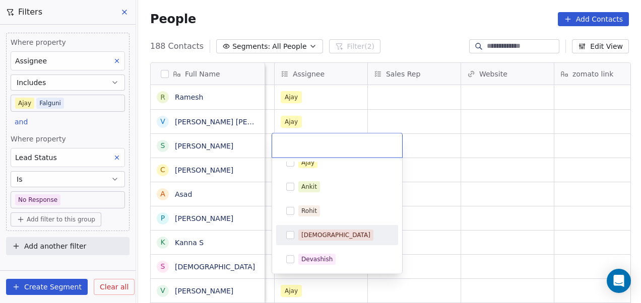
click at [307, 243] on div "[DEMOGRAPHIC_DATA]" at bounding box center [337, 235] width 122 height 20
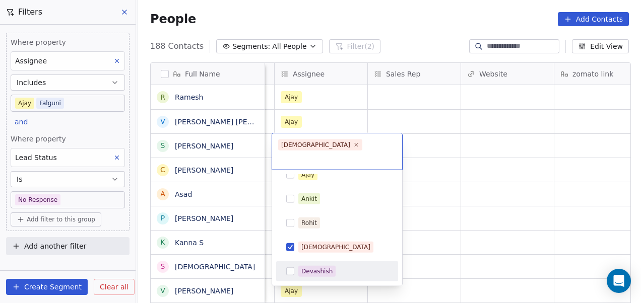
click at [305, 267] on div "Devashish" at bounding box center [316, 271] width 31 height 9
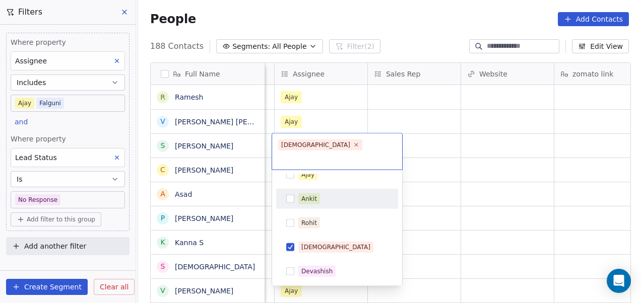
click at [428, 152] on html "On2Cook India Pvt. Ltd. Contacts People Marketing Workflows Campaigns Metrics &…" at bounding box center [320, 151] width 641 height 303
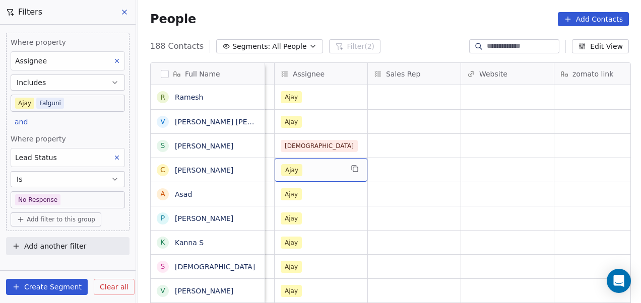
click at [308, 169] on div "Ajay" at bounding box center [311, 170] width 61 height 12
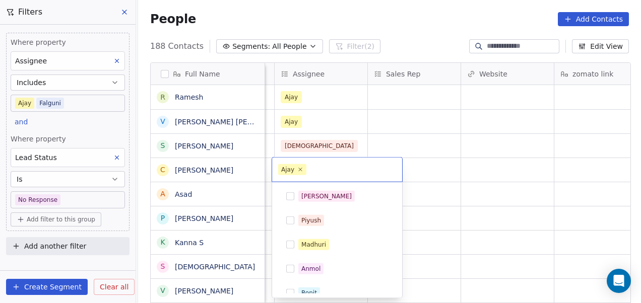
scroll to position [131, 0]
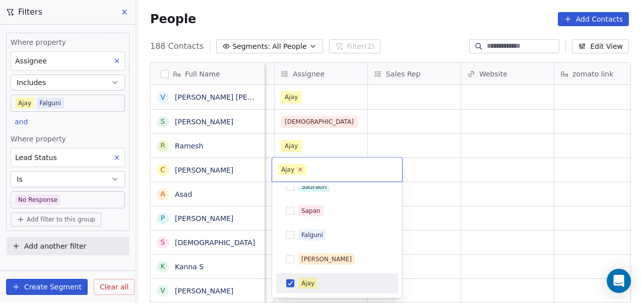
click at [299, 169] on icon at bounding box center [301, 170] width 4 height 4
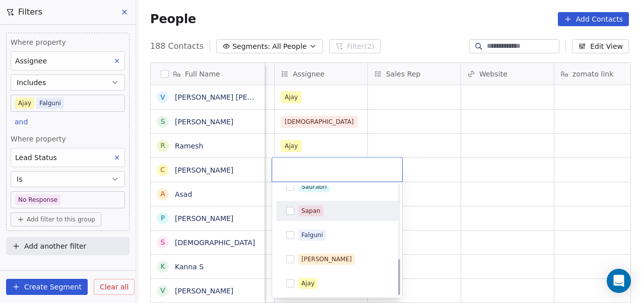
scroll to position [227, 0]
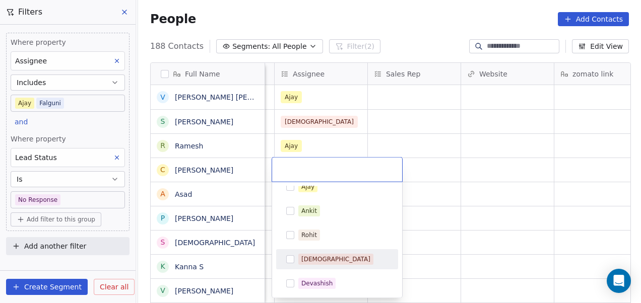
click at [316, 264] on div "[DEMOGRAPHIC_DATA]" at bounding box center [337, 259] width 114 height 16
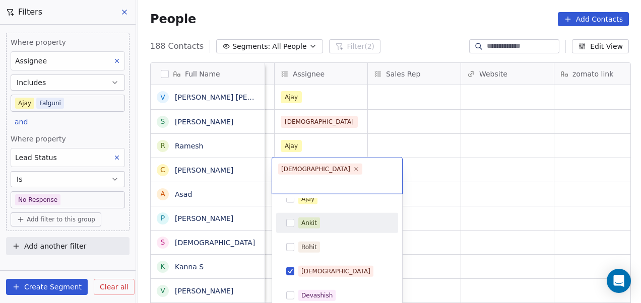
click at [433, 195] on html "On2Cook India Pvt. Ltd. Contacts People Marketing Workflows Campaigns Metrics &…" at bounding box center [320, 151] width 641 height 303
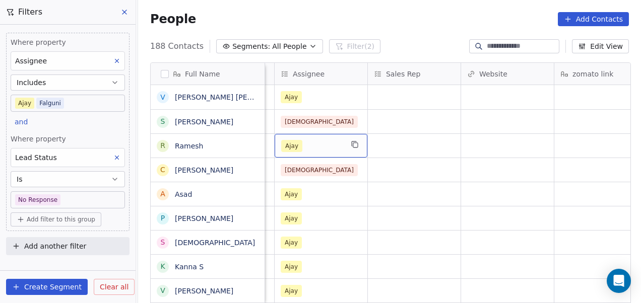
click at [320, 145] on div "Ajay" at bounding box center [311, 146] width 61 height 12
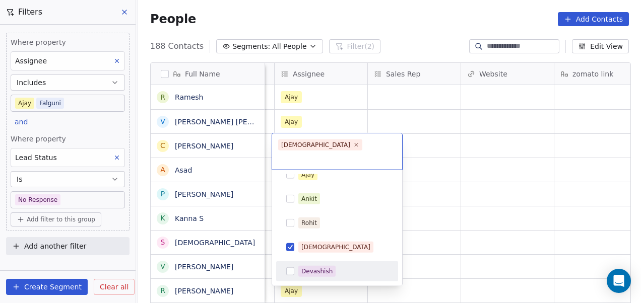
click at [318, 267] on div "Devashish" at bounding box center [316, 271] width 31 height 9
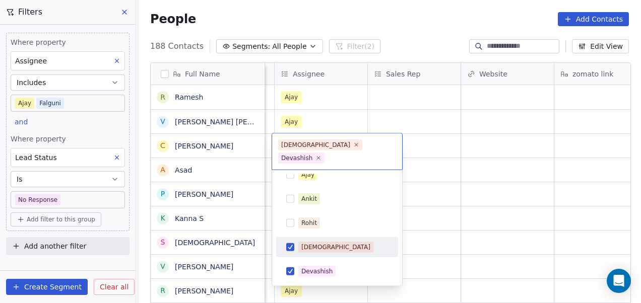
click at [338, 242] on div "[DEMOGRAPHIC_DATA]" at bounding box center [343, 247] width 90 height 11
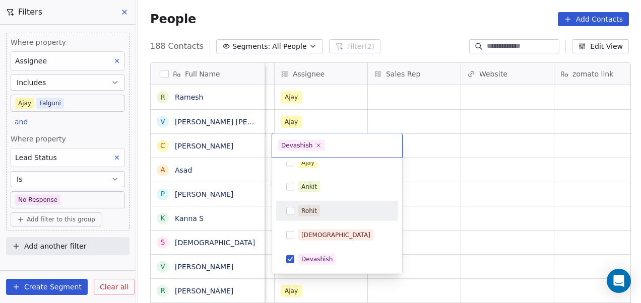
click at [462, 139] on html "On2Cook India Pvt. Ltd. Contacts People Marketing Workflows Campaigns Metrics &…" at bounding box center [320, 151] width 641 height 303
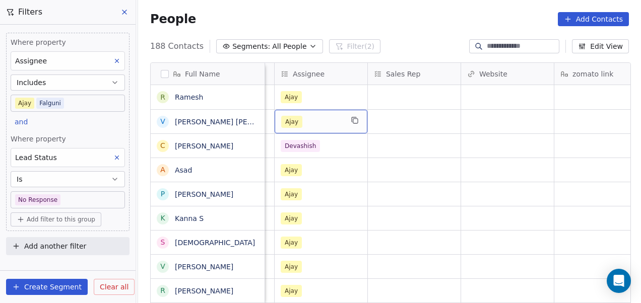
click at [325, 121] on div "Ajay" at bounding box center [311, 122] width 61 height 12
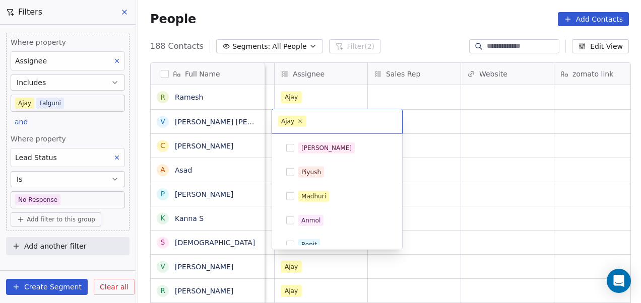
scroll to position [131, 0]
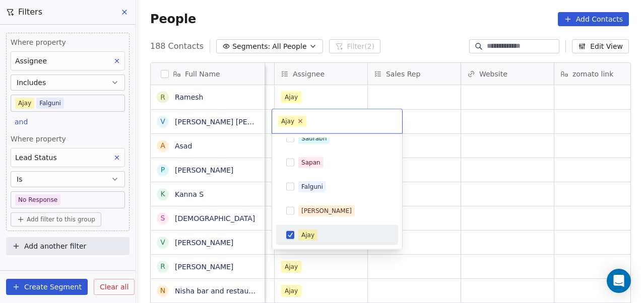
click at [300, 122] on icon at bounding box center [301, 121] width 4 height 4
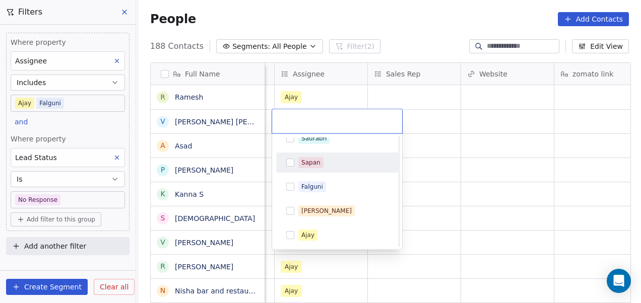
scroll to position [227, 0]
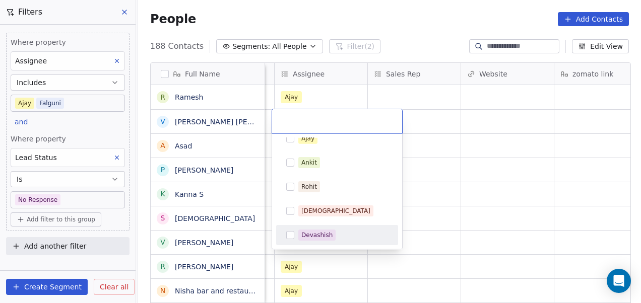
click at [317, 231] on div "Devashish" at bounding box center [316, 235] width 31 height 9
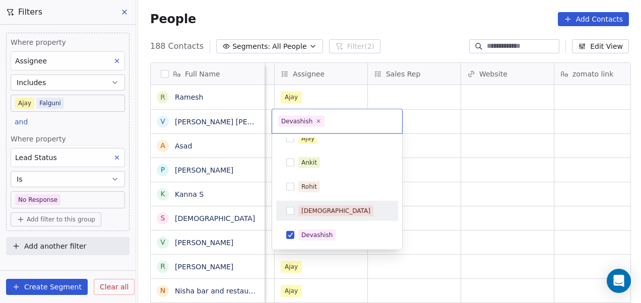
click at [455, 159] on html "On2Cook India Pvt. Ltd. Contacts People Marketing Workflows Campaigns Metrics &…" at bounding box center [320, 151] width 641 height 303
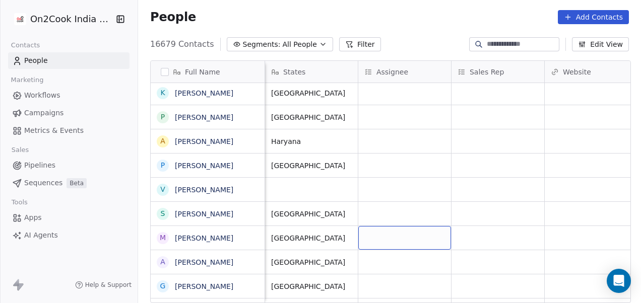
click at [402, 231] on div "grid" at bounding box center [404, 238] width 93 height 24
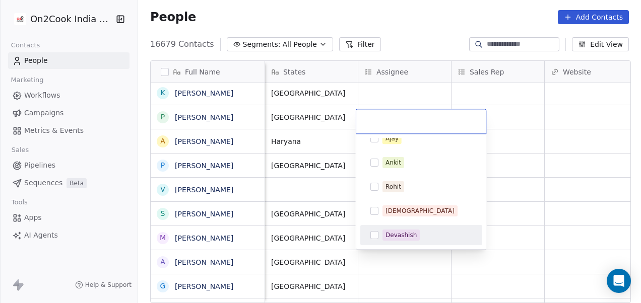
click at [375, 236] on button "Suggestions" at bounding box center [374, 235] width 8 height 8
click at [369, 252] on html "On2Cook India Pvt. Ltd. Contacts People Marketing Workflows Campaigns Metrics &…" at bounding box center [320, 151] width 641 height 303
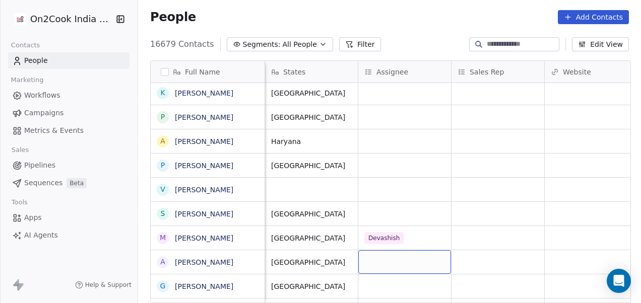
click at [373, 261] on div "grid" at bounding box center [404, 262] width 93 height 24
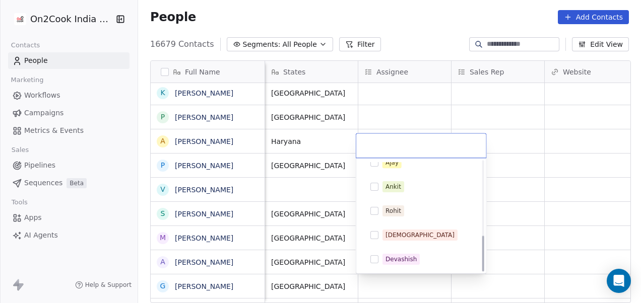
click at [373, 261] on button "Suggestions" at bounding box center [374, 260] width 8 height 8
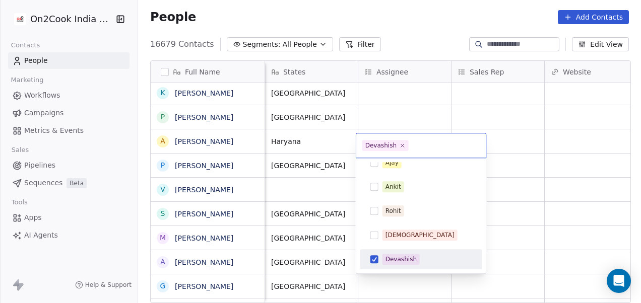
click at [523, 243] on html "On2Cook India Pvt. Ltd. Contacts People Marketing Workflows Campaigns Metrics &…" at bounding box center [320, 151] width 641 height 303
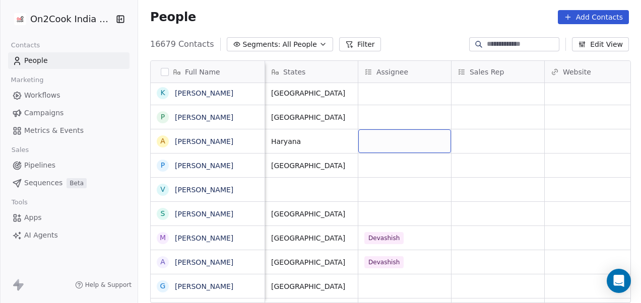
click at [424, 142] on div "grid" at bounding box center [404, 142] width 93 height 24
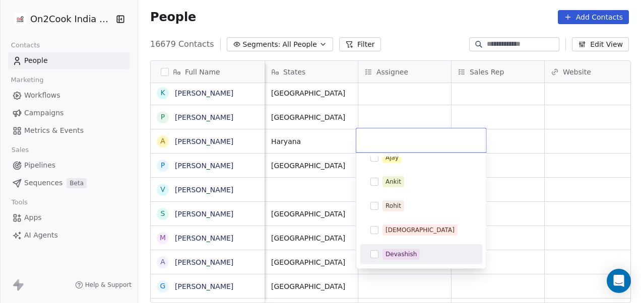
click at [432, 255] on div "Devashish" at bounding box center [427, 254] width 90 height 11
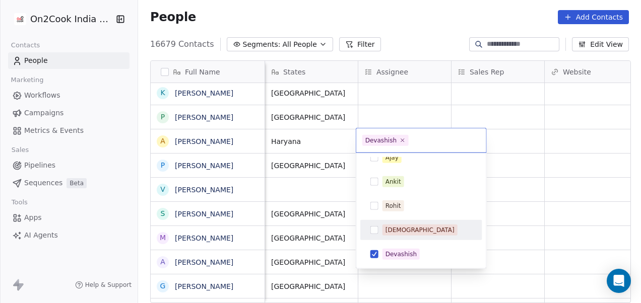
click at [505, 210] on html "On2Cook India Pvt. Ltd. Contacts People Marketing Workflows Campaigns Metrics &…" at bounding box center [320, 151] width 641 height 303
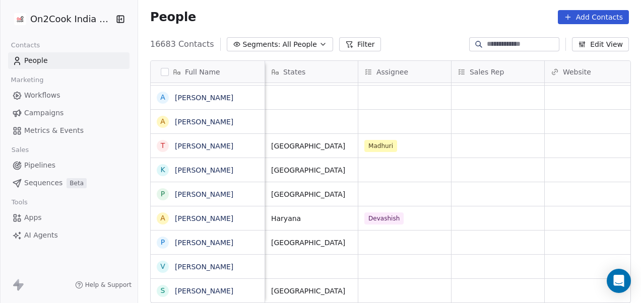
click at [343, 44] on button "Filter" at bounding box center [360, 44] width 42 height 14
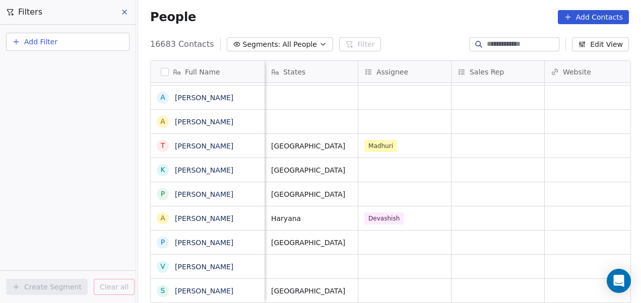
click at [60, 37] on button "Add Filter" at bounding box center [67, 42] width 123 height 18
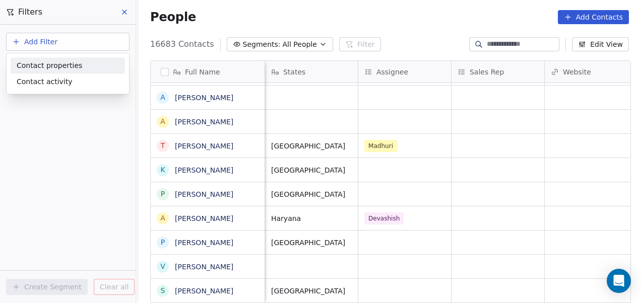
click at [52, 68] on span "Contact properties" at bounding box center [50, 65] width 66 height 11
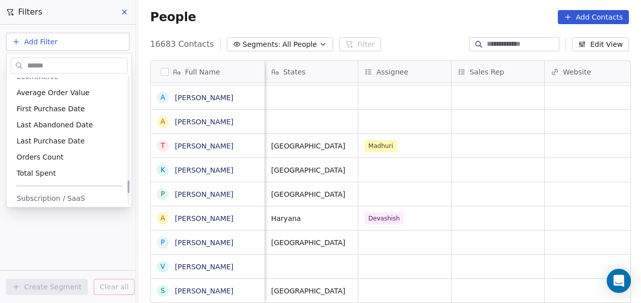
scroll to position [1144, 0]
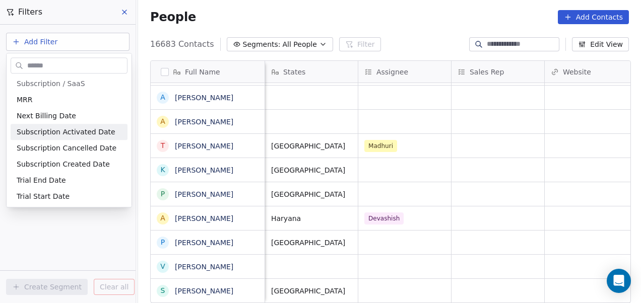
click at [433, 218] on html "On2Cook India Pvt. Ltd. Contacts People Marketing Workflows Campaigns Metrics &…" at bounding box center [320, 151] width 641 height 303
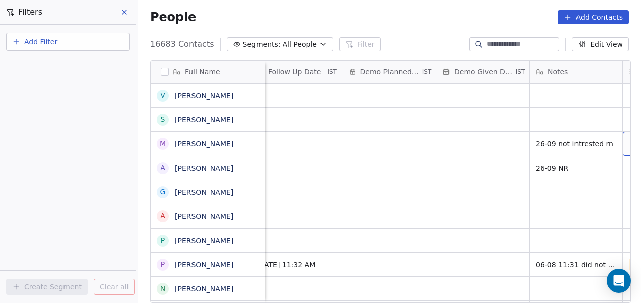
scroll to position [0, 1693]
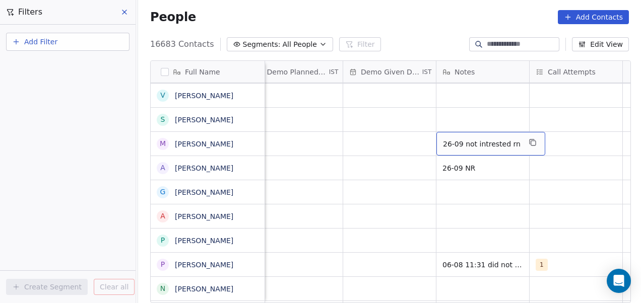
click at [505, 142] on span "26-09 not intrested rn" at bounding box center [482, 144] width 78 height 10
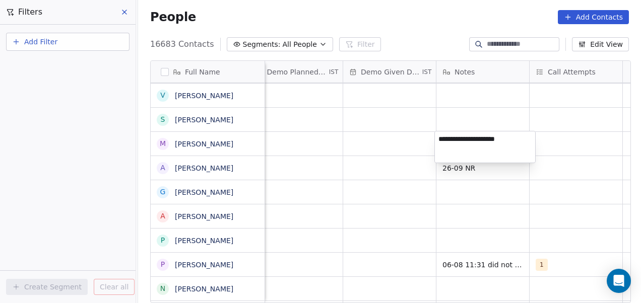
click at [482, 171] on html "On2Cook India Pvt. Ltd. Contacts People Marketing Workflows Campaigns Metrics &…" at bounding box center [320, 151] width 641 height 303
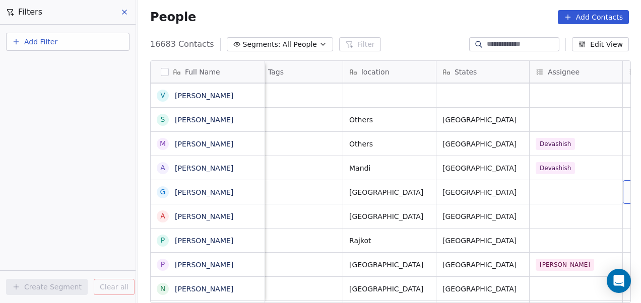
scroll to position [0, 854]
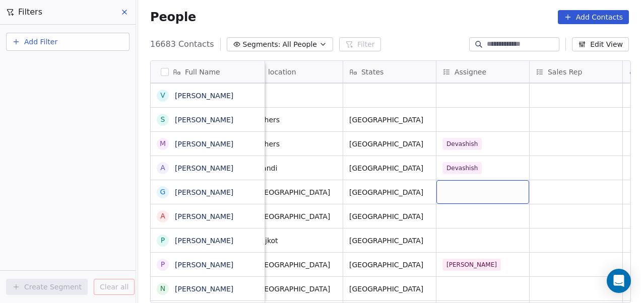
click at [475, 193] on div "grid" at bounding box center [482, 192] width 93 height 24
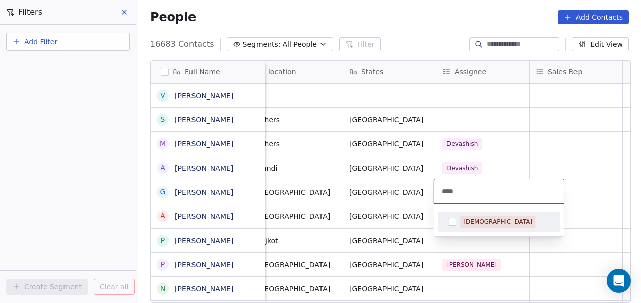
type input "****"
click at [476, 222] on div "[DEMOGRAPHIC_DATA]" at bounding box center [497, 222] width 69 height 9
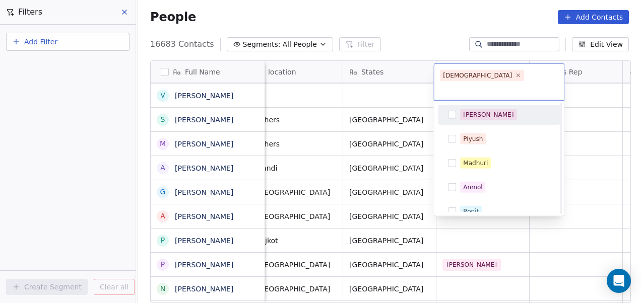
scroll to position [203, 0]
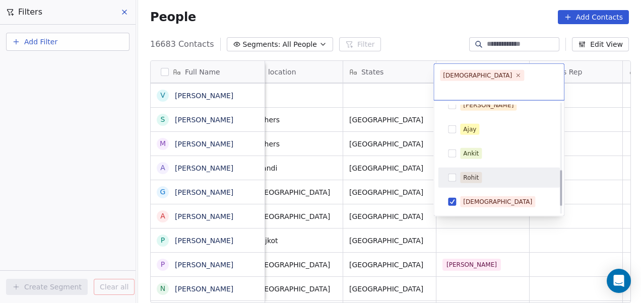
click at [573, 163] on html "On2Cook India Pvt. Ltd. Contacts People Marketing Workflows Campaigns Metrics &…" at bounding box center [320, 151] width 641 height 303
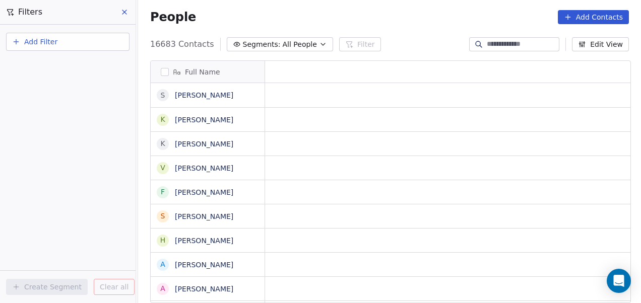
scroll to position [0, 0]
